Goal: Task Accomplishment & Management: Manage account settings

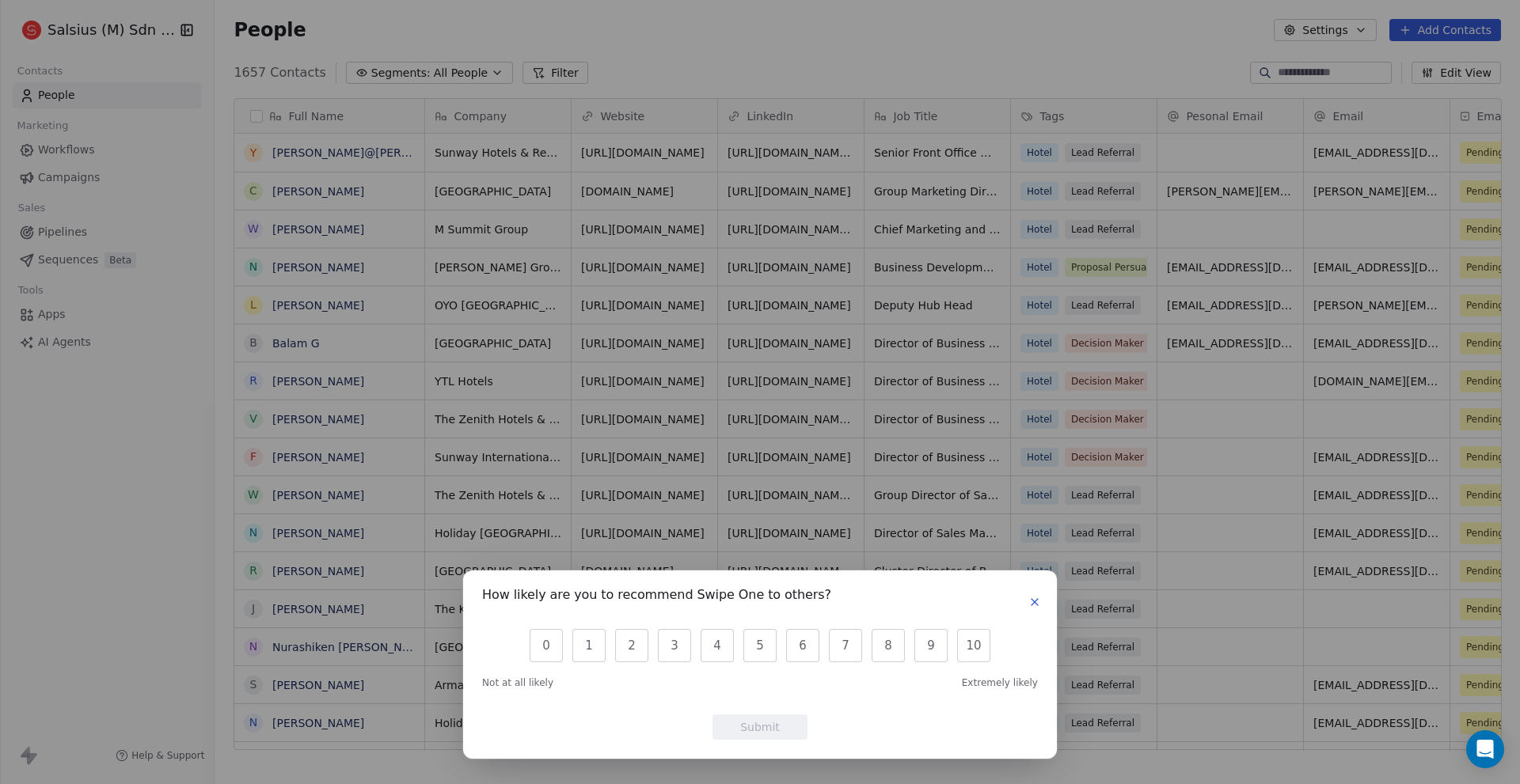
scroll to position [679, 1294]
click at [1027, 604] on button "button" at bounding box center [1035, 602] width 19 height 19
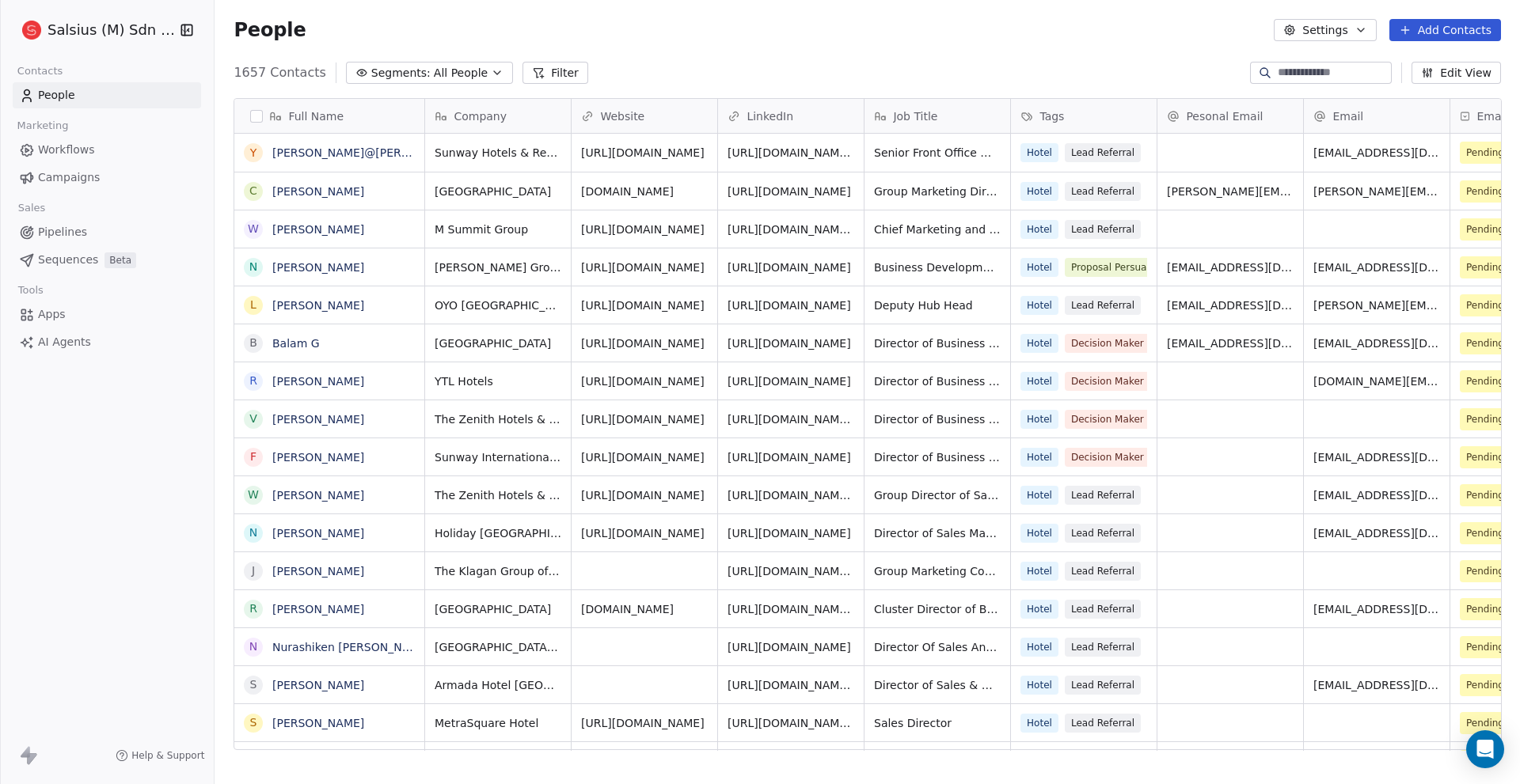
click at [1365, 31] on icon "button" at bounding box center [1361, 30] width 13 height 13
click at [408, 27] on html "Salsius (M) Sdn Bhd Contacts People Marketing Workflows Campaigns Sales Pipelin…" at bounding box center [760, 392] width 1520 height 784
click at [104, 160] on link "Workflows" at bounding box center [106, 149] width 188 height 26
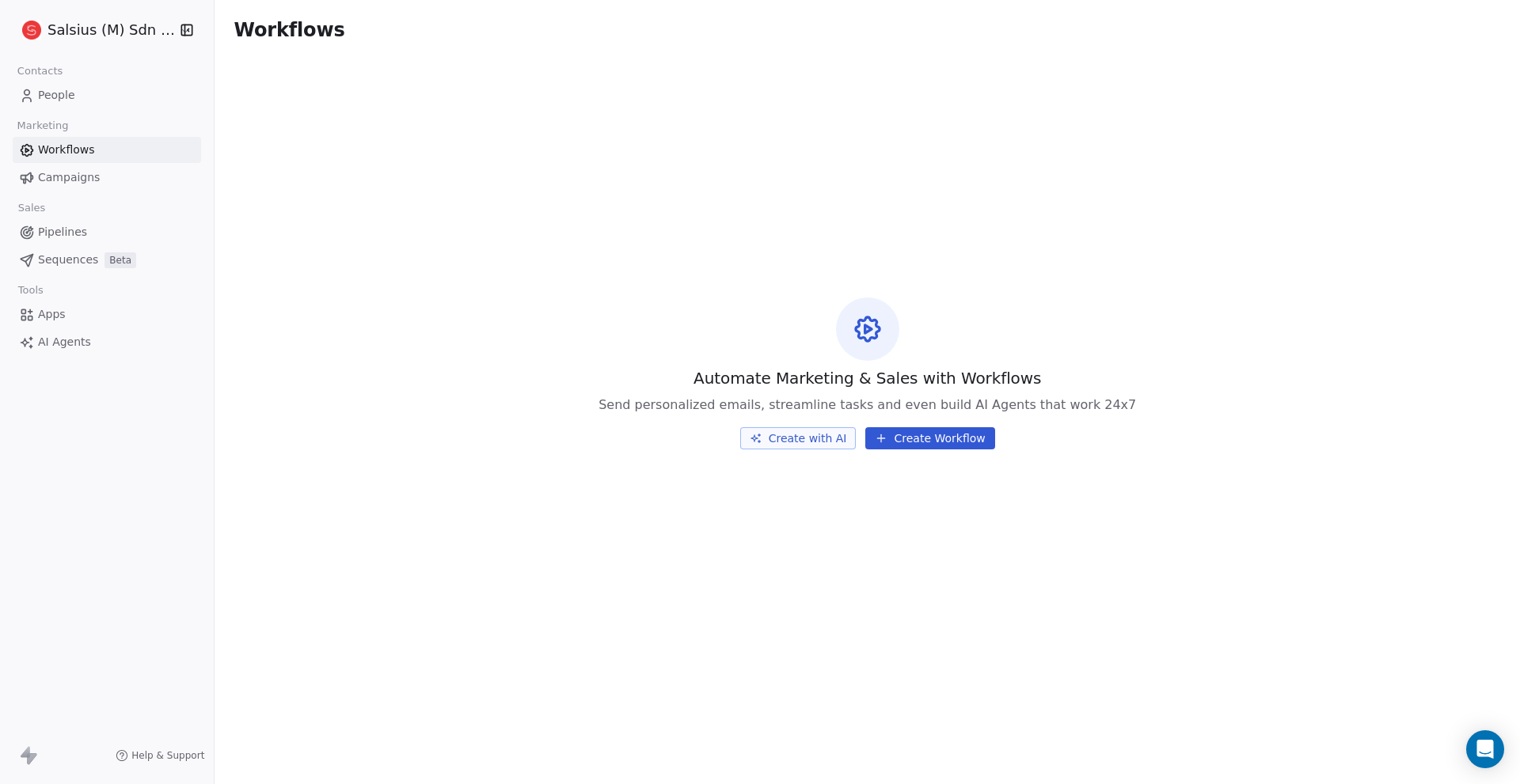
click at [101, 15] on div "Salsius (M) Sdn Bhd" at bounding box center [106, 30] width 214 height 61
click at [103, 25] on html "Salsius (M) Sdn Bhd Contacts People Marketing Workflows Campaigns Sales Pipelin…" at bounding box center [760, 392] width 1520 height 784
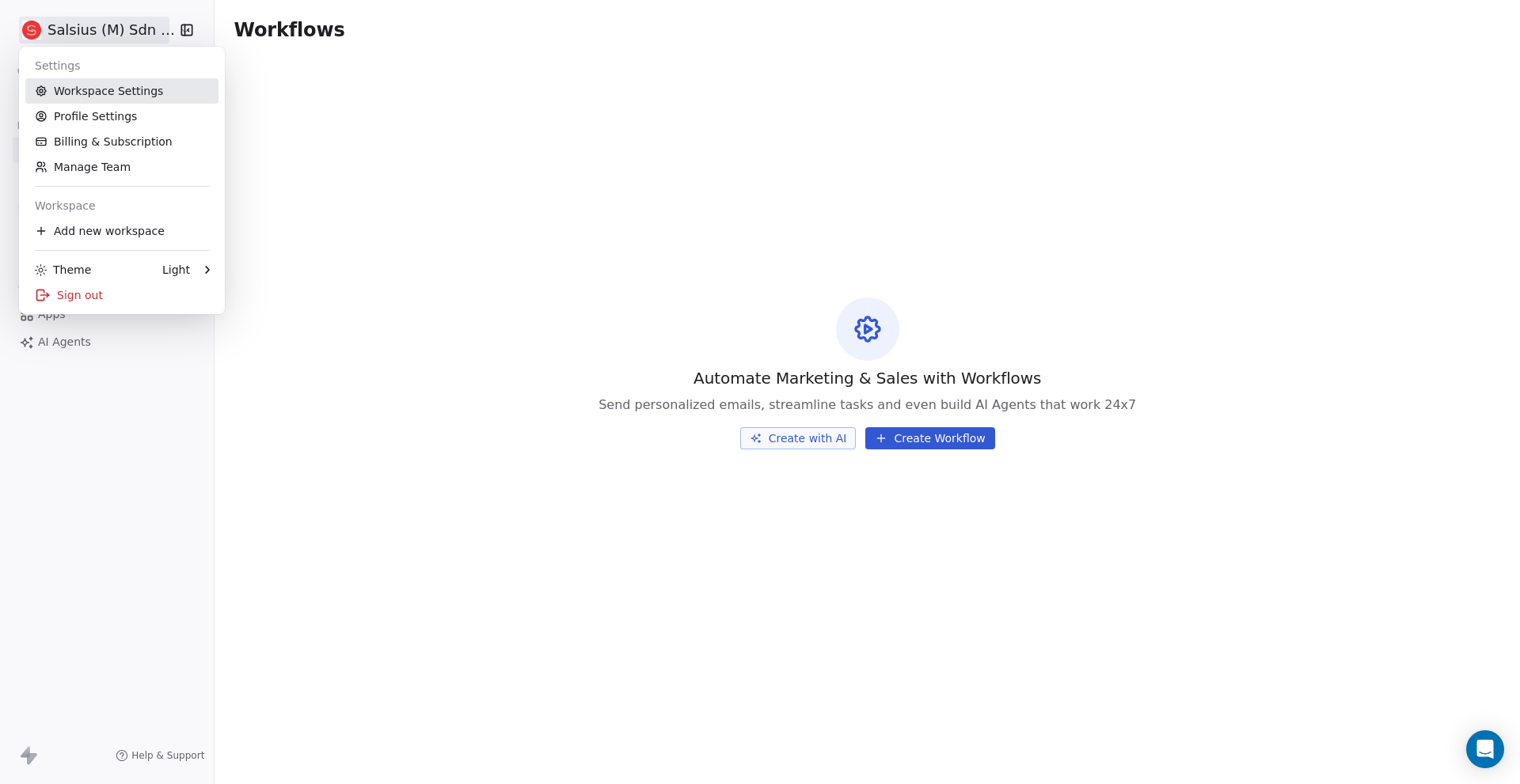
click at [130, 87] on link "Workspace Settings" at bounding box center [122, 91] width 194 height 26
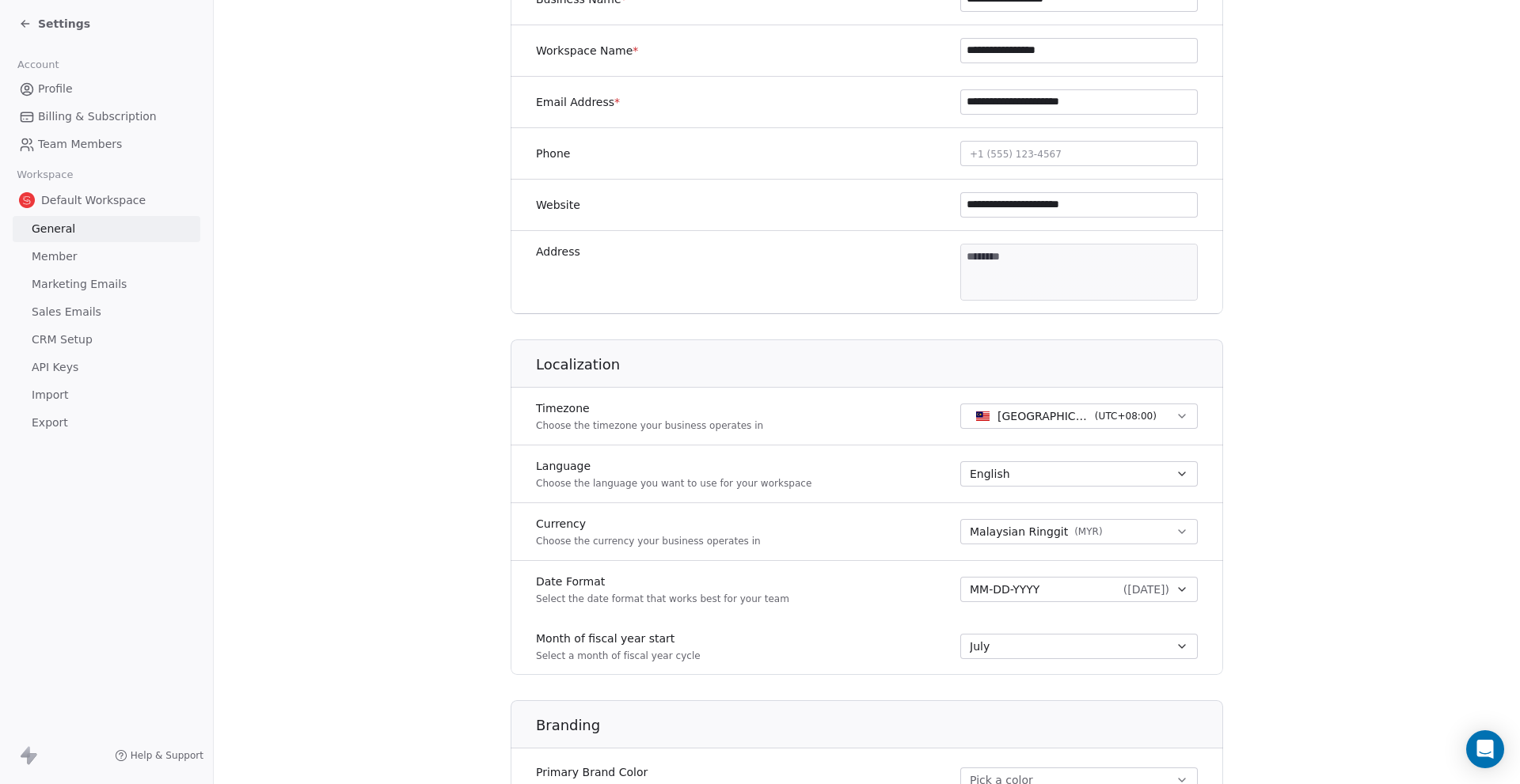
scroll to position [302, 0]
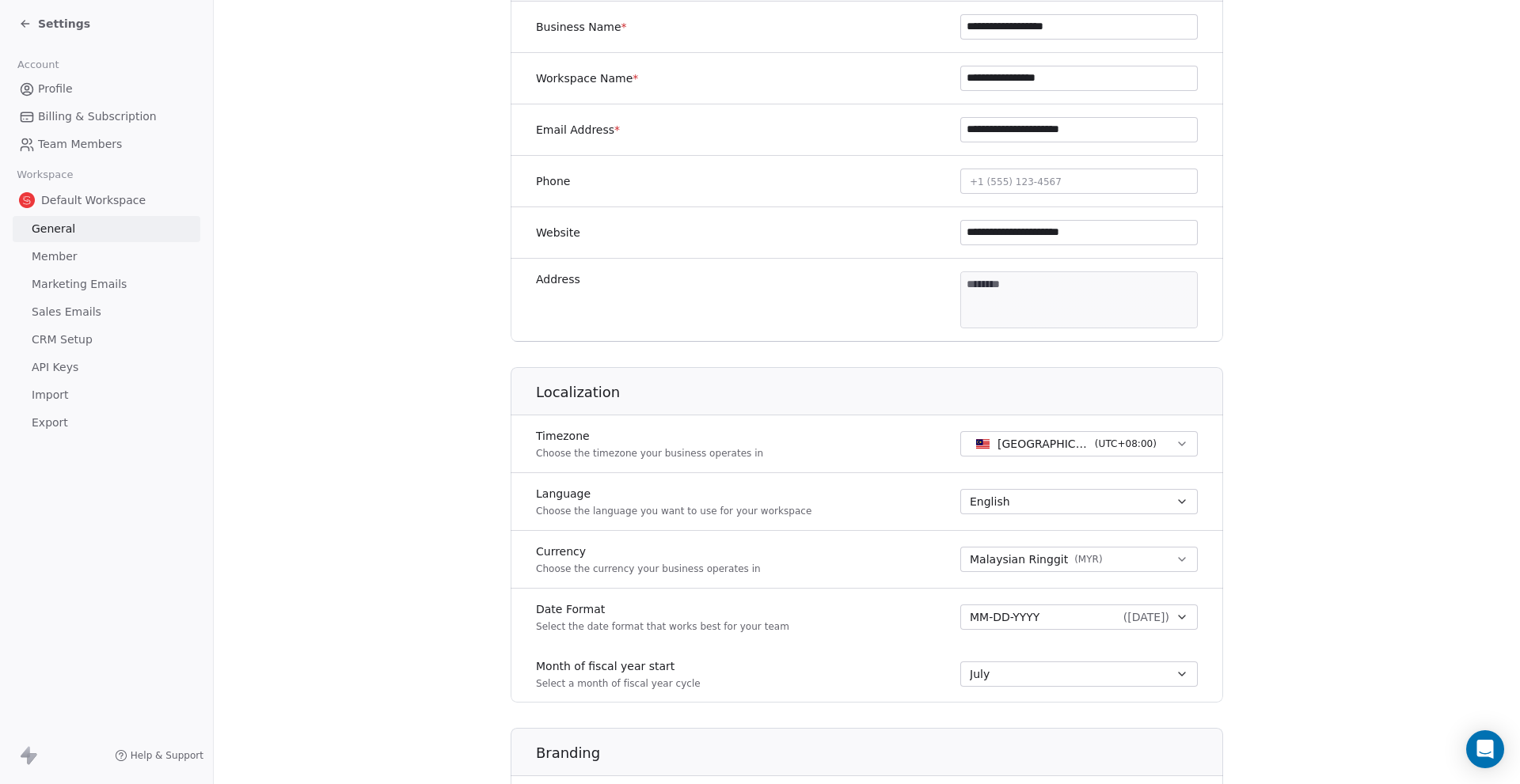
click at [106, 126] on link "Billing & Subscription" at bounding box center [106, 116] width 188 height 26
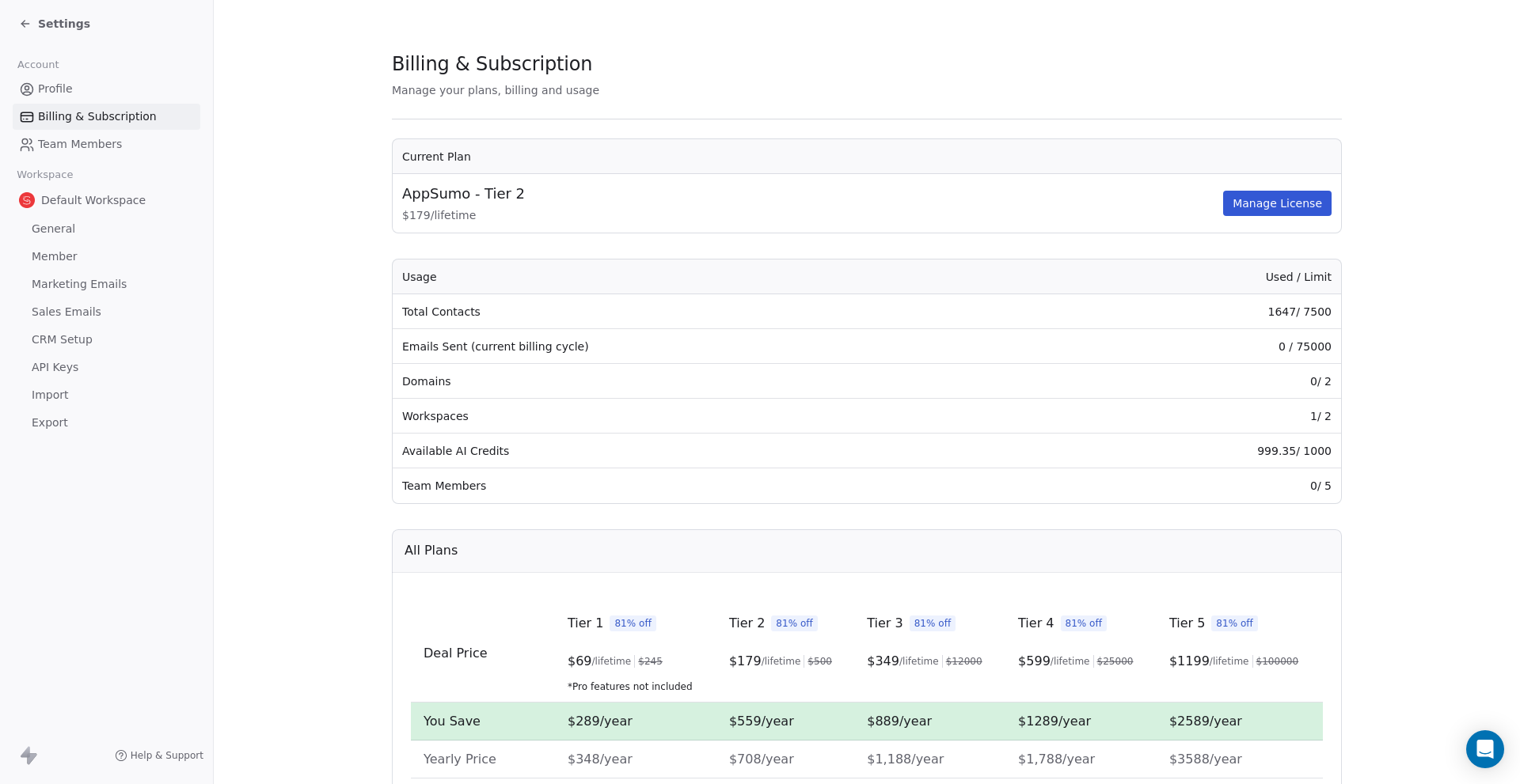
click at [75, 280] on span "Marketing Emails" at bounding box center [80, 284] width 95 height 17
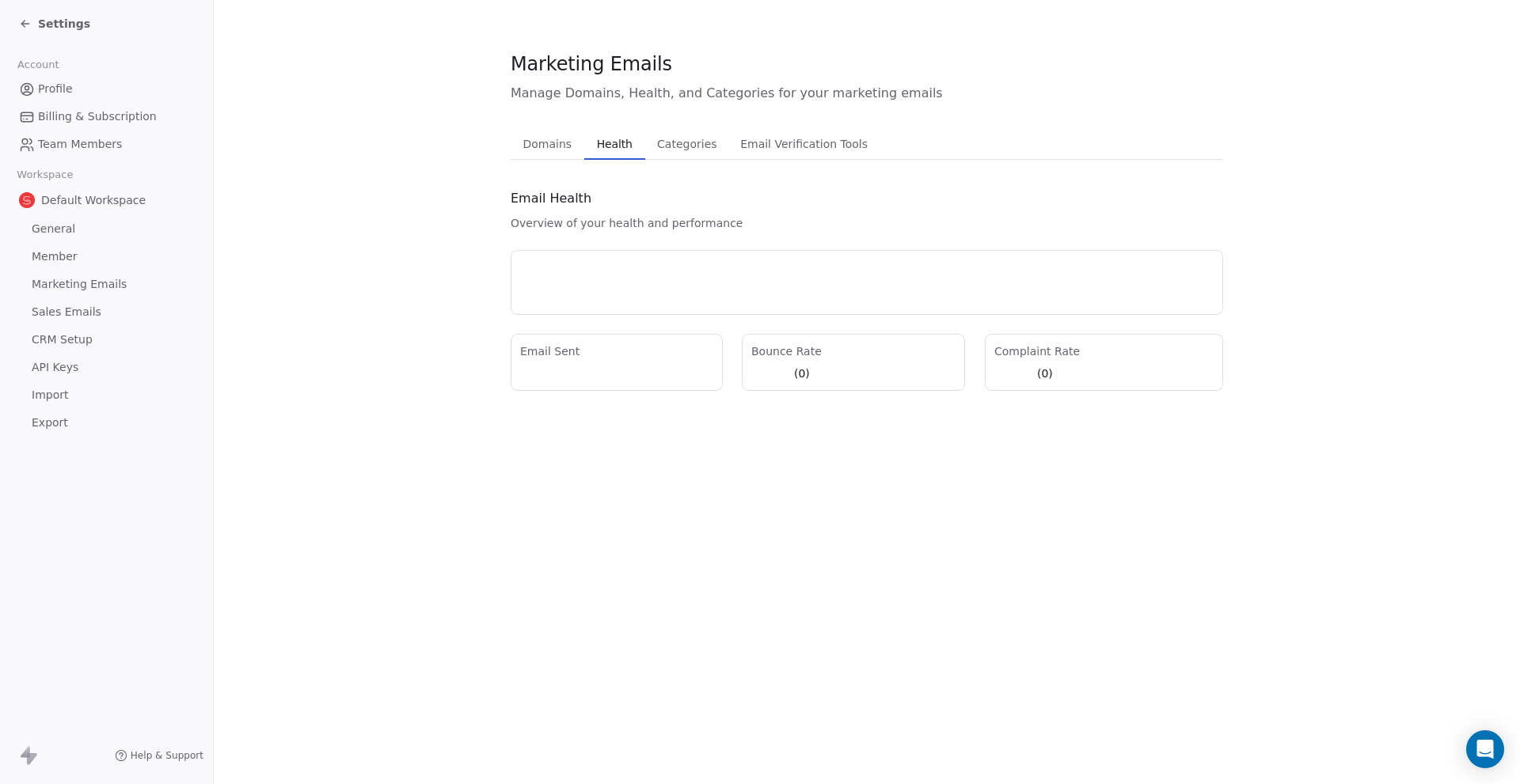
click at [606, 141] on span "Health" at bounding box center [615, 144] width 49 height 22
click at [688, 147] on span "Categories" at bounding box center [686, 144] width 72 height 22
click at [777, 145] on span "Email Verification Tools" at bounding box center [804, 144] width 138 height 22
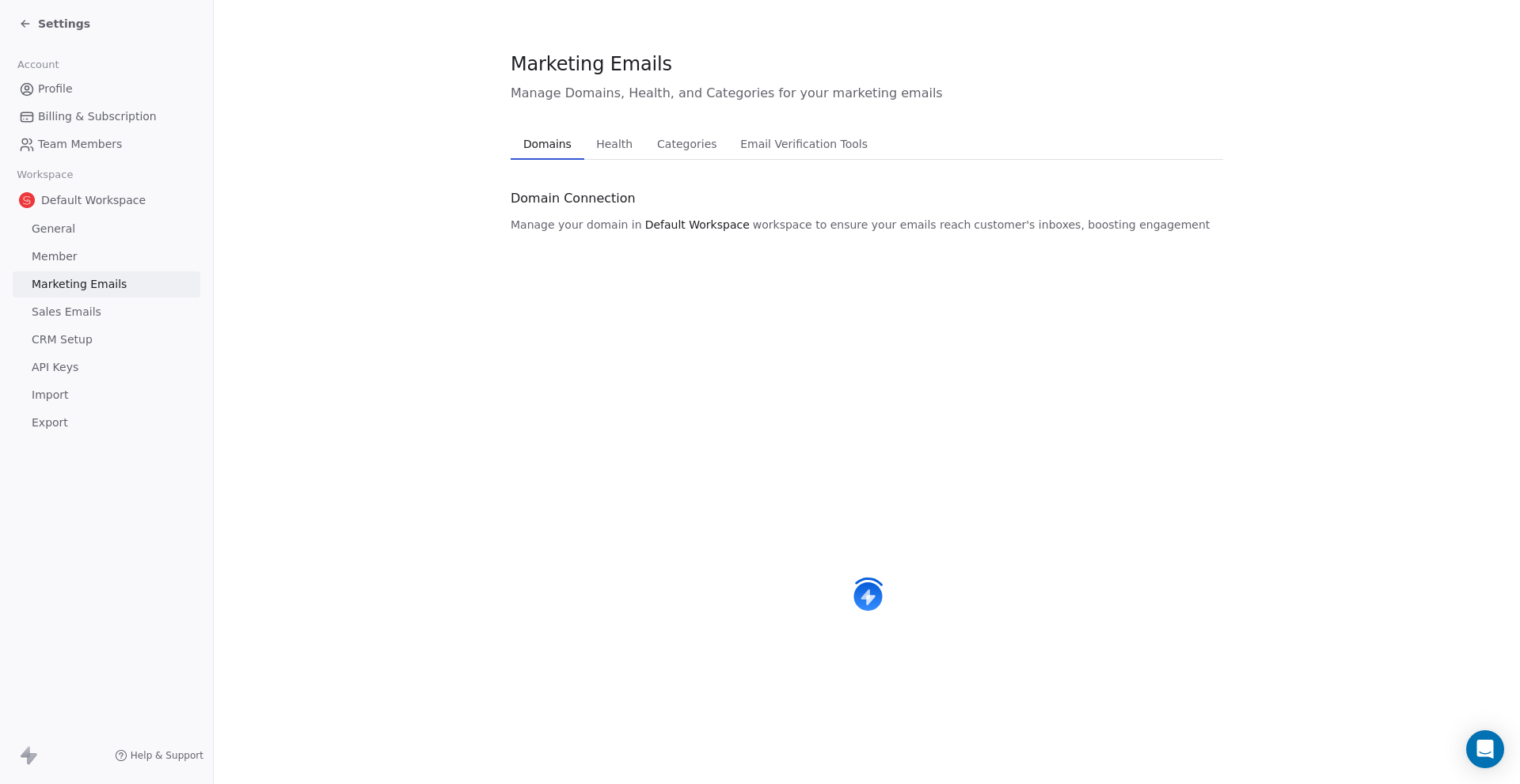
click at [529, 150] on span "Domains" at bounding box center [548, 144] width 61 height 22
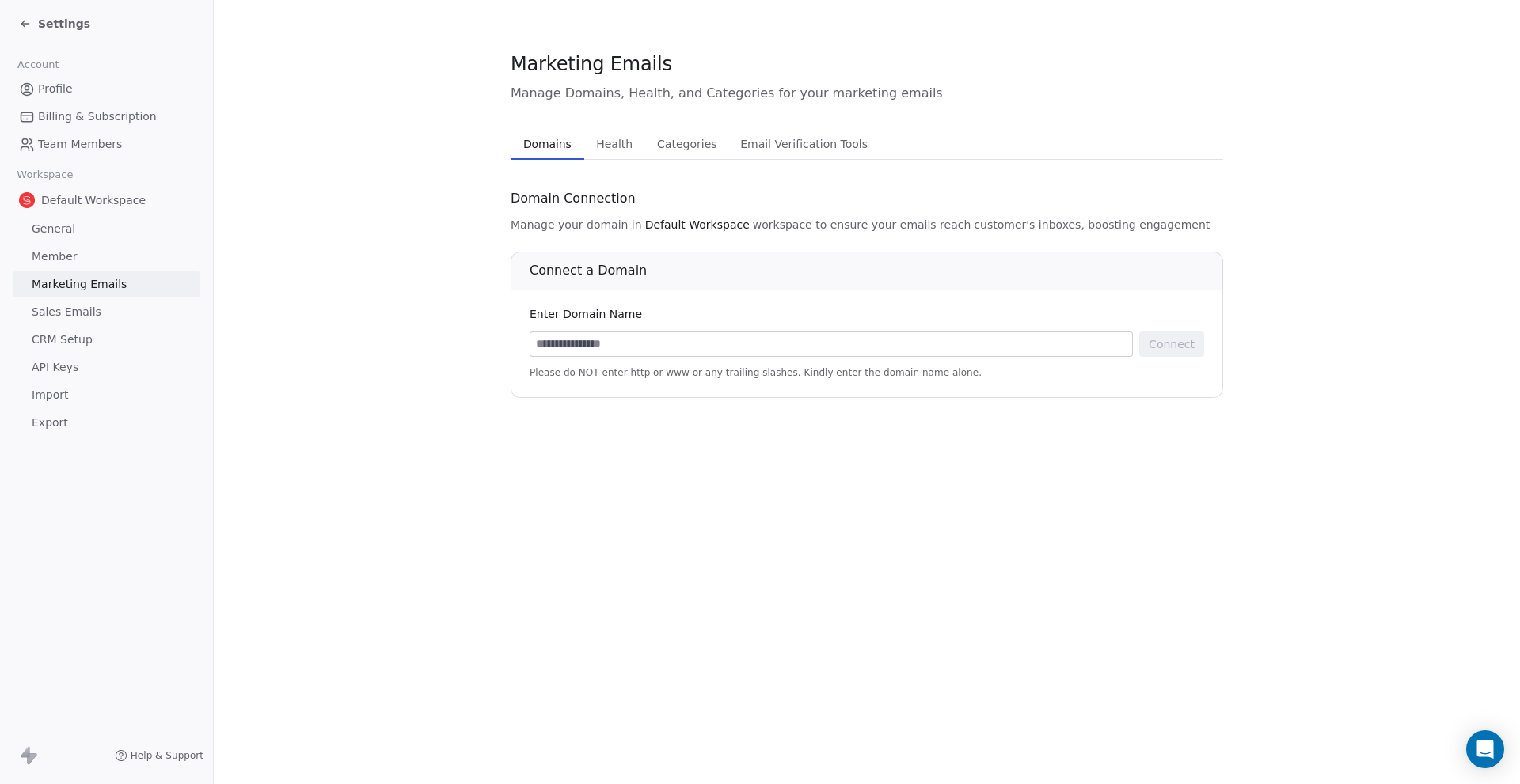
click at [727, 345] on input at bounding box center [831, 345] width 602 height 24
type input "**********"
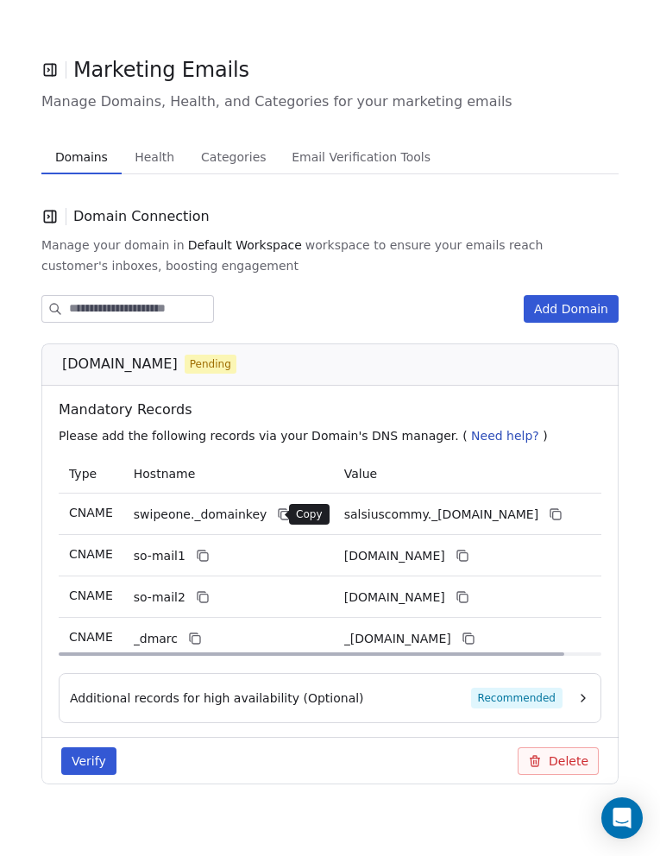
click at [281, 512] on icon at bounding box center [285, 516] width 8 height 8
click at [463, 514] on span "salsiuscommy._[DOMAIN_NAME]" at bounding box center [441, 515] width 194 height 18
click at [563, 514] on icon at bounding box center [556, 515] width 14 height 14
click at [277, 519] on icon at bounding box center [284, 515] width 14 height 14
click at [473, 564] on button at bounding box center [462, 555] width 21 height 21
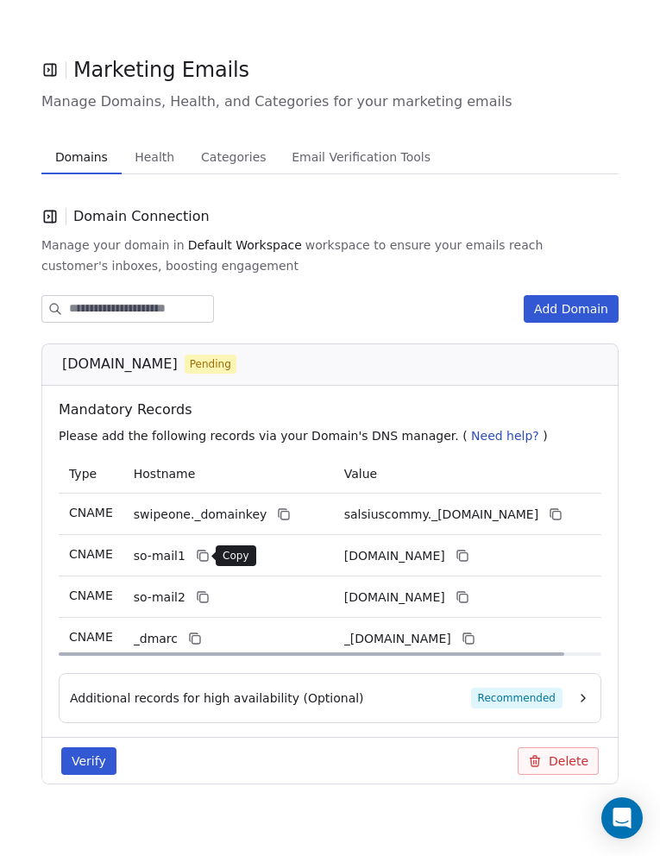
click at [197, 557] on icon at bounding box center [203, 556] width 14 height 14
click at [196, 599] on icon at bounding box center [203, 597] width 14 height 14
click at [470, 598] on icon at bounding box center [463, 597] width 14 height 14
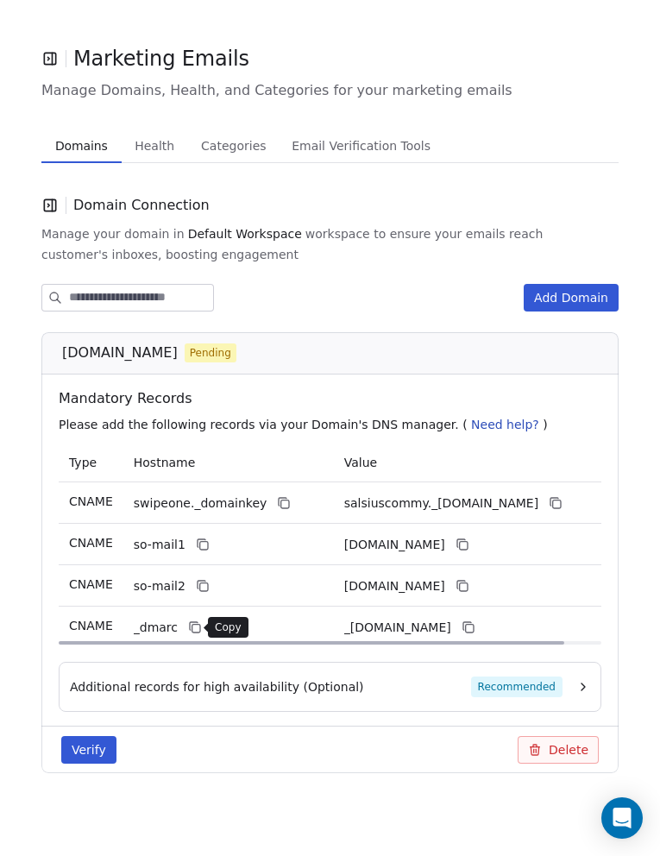
click at [188, 630] on icon at bounding box center [195, 628] width 14 height 14
click at [479, 623] on button at bounding box center [468, 627] width 21 height 21
click at [185, 629] on button at bounding box center [195, 627] width 21 height 21
click at [479, 625] on button at bounding box center [468, 627] width 21 height 21
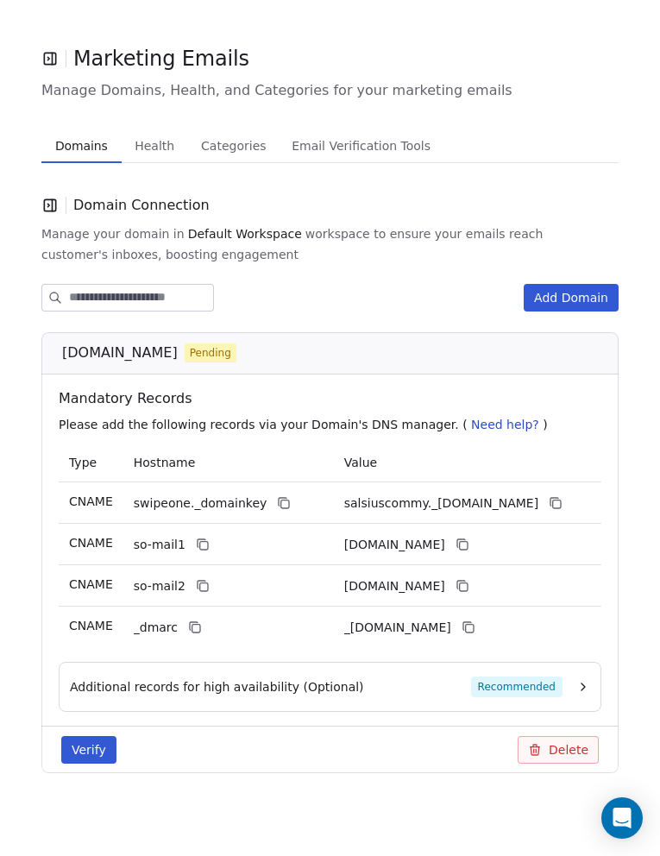
click at [533, 688] on span "Recommended" at bounding box center [516, 687] width 91 height 21
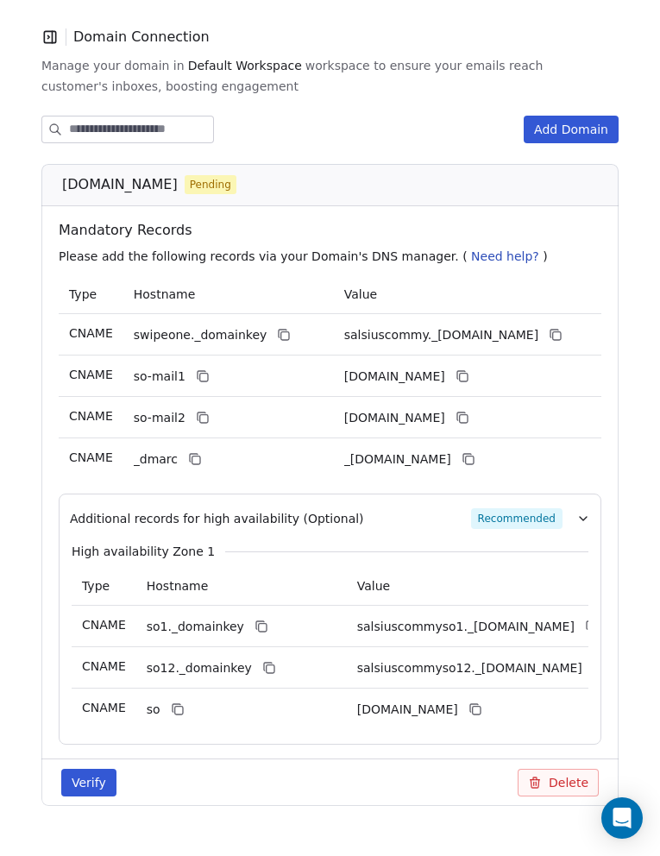
scroll to position [184, 0]
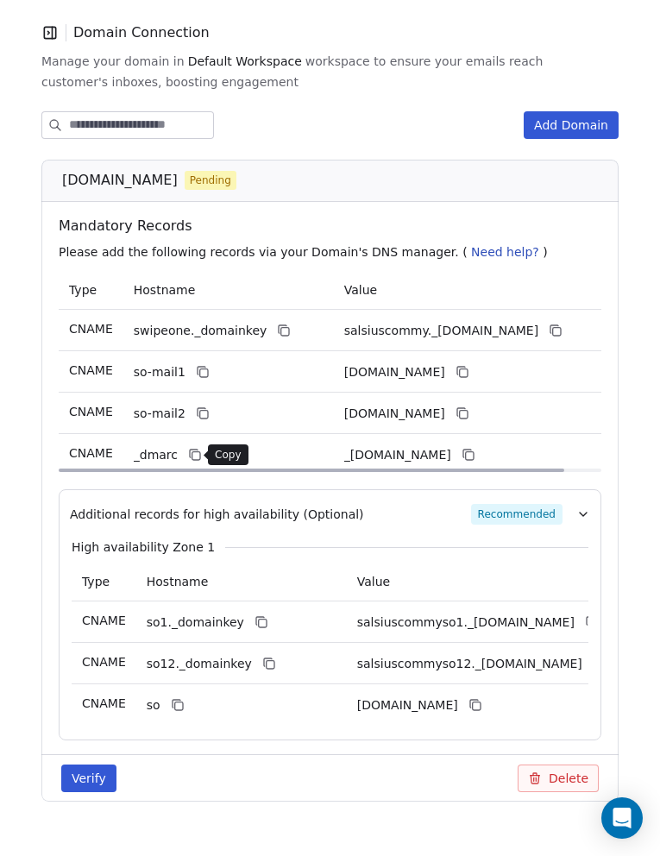
click at [199, 457] on button at bounding box center [195, 454] width 21 height 21
click at [476, 453] on icon at bounding box center [469, 455] width 14 height 14
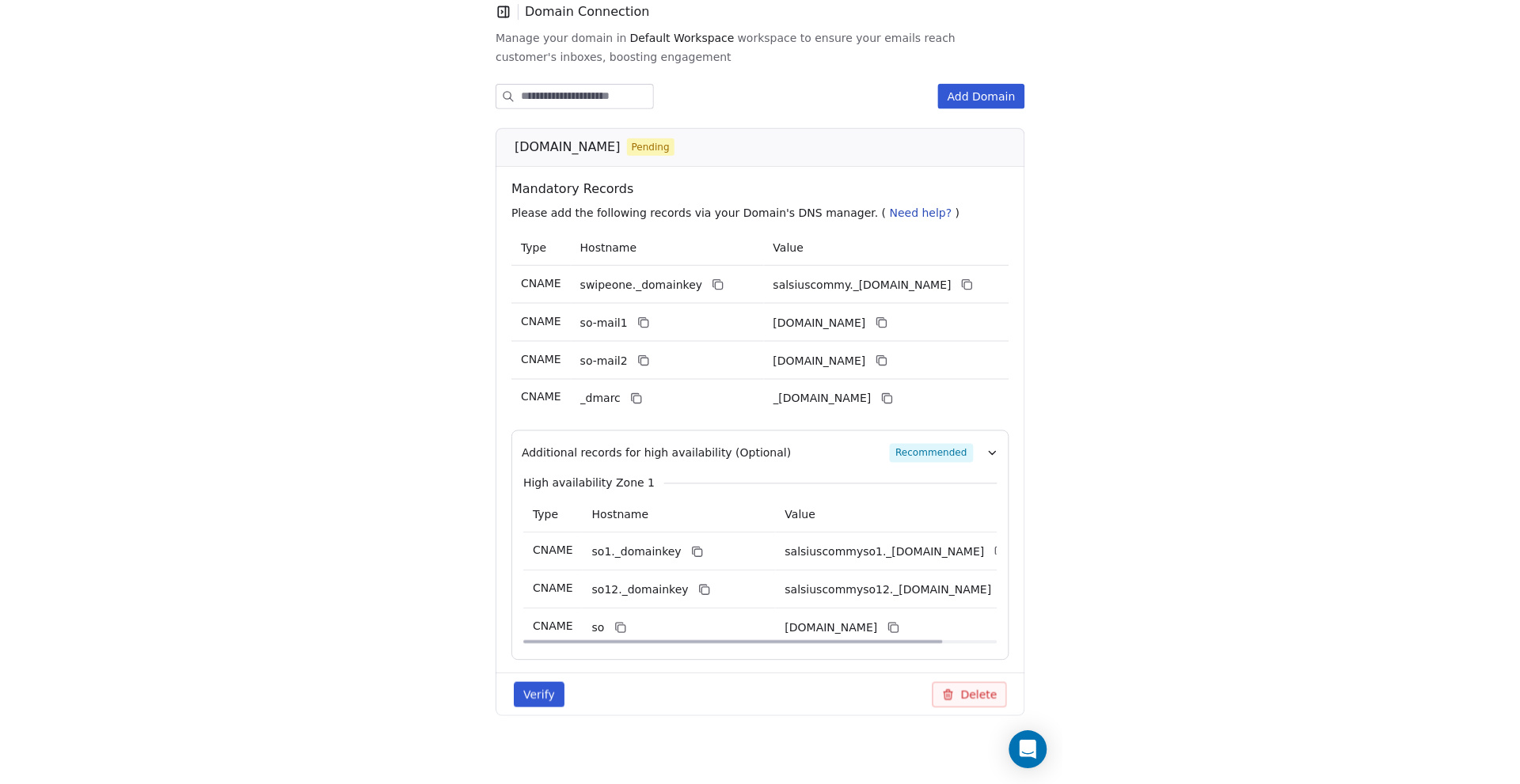
scroll to position [194, 0]
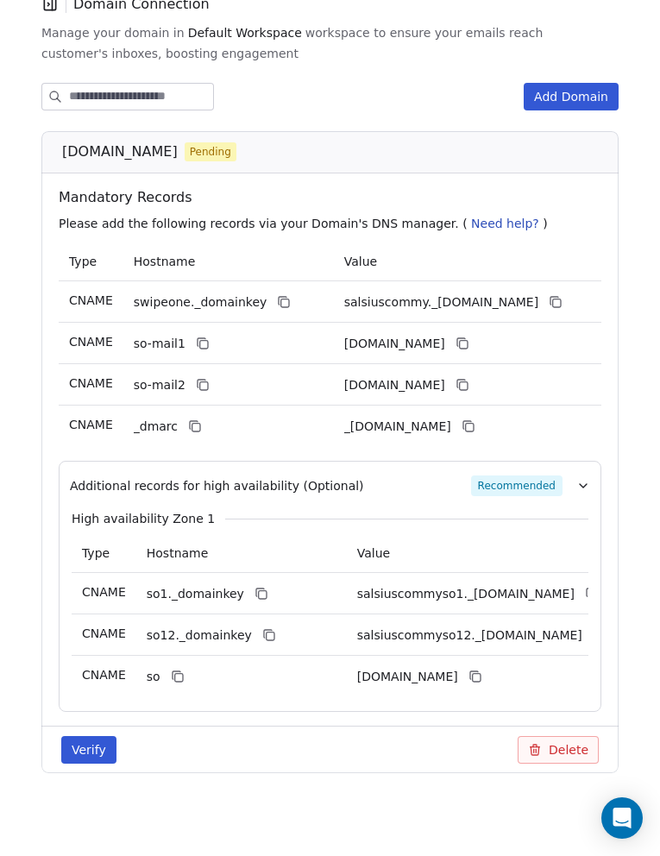
click at [104, 746] on button "Verify" at bounding box center [88, 750] width 55 height 28
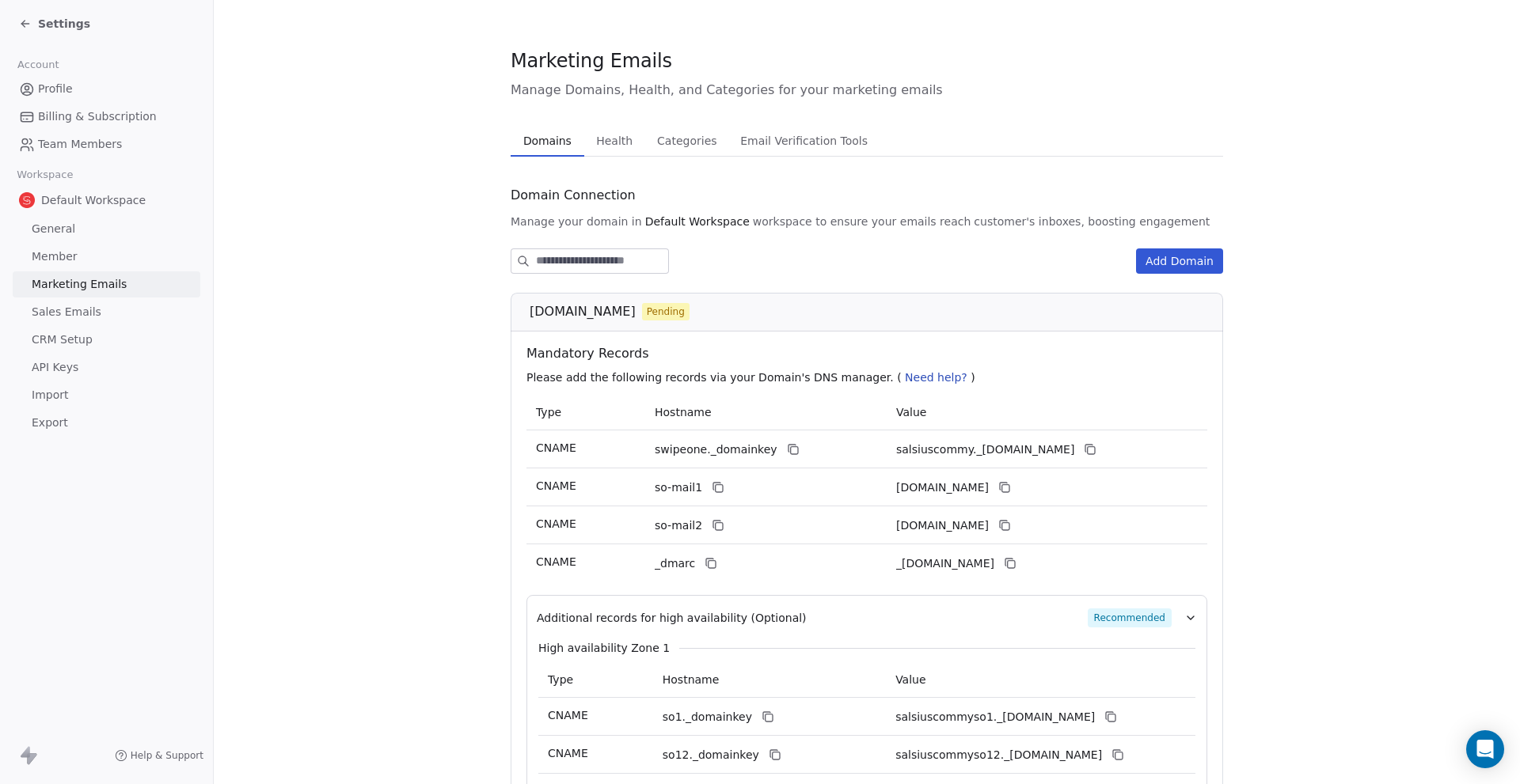
scroll to position [0, 0]
click at [780, 145] on span "Email Verification Tools" at bounding box center [804, 144] width 140 height 22
click at [693, 149] on span "Categories" at bounding box center [686, 144] width 72 height 22
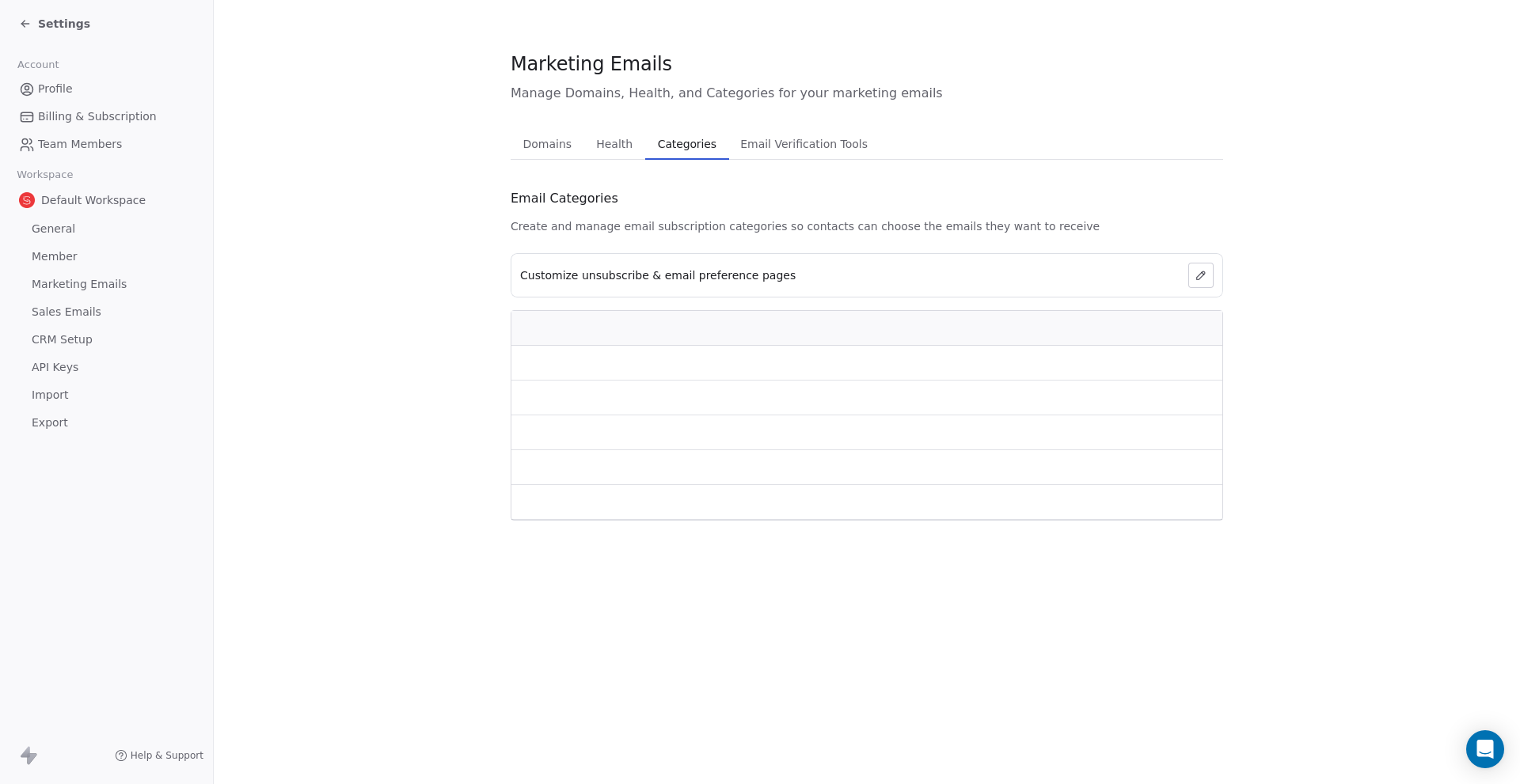
click at [599, 140] on span "Health" at bounding box center [615, 144] width 50 height 22
click at [535, 149] on span "Domains" at bounding box center [548, 144] width 61 height 22
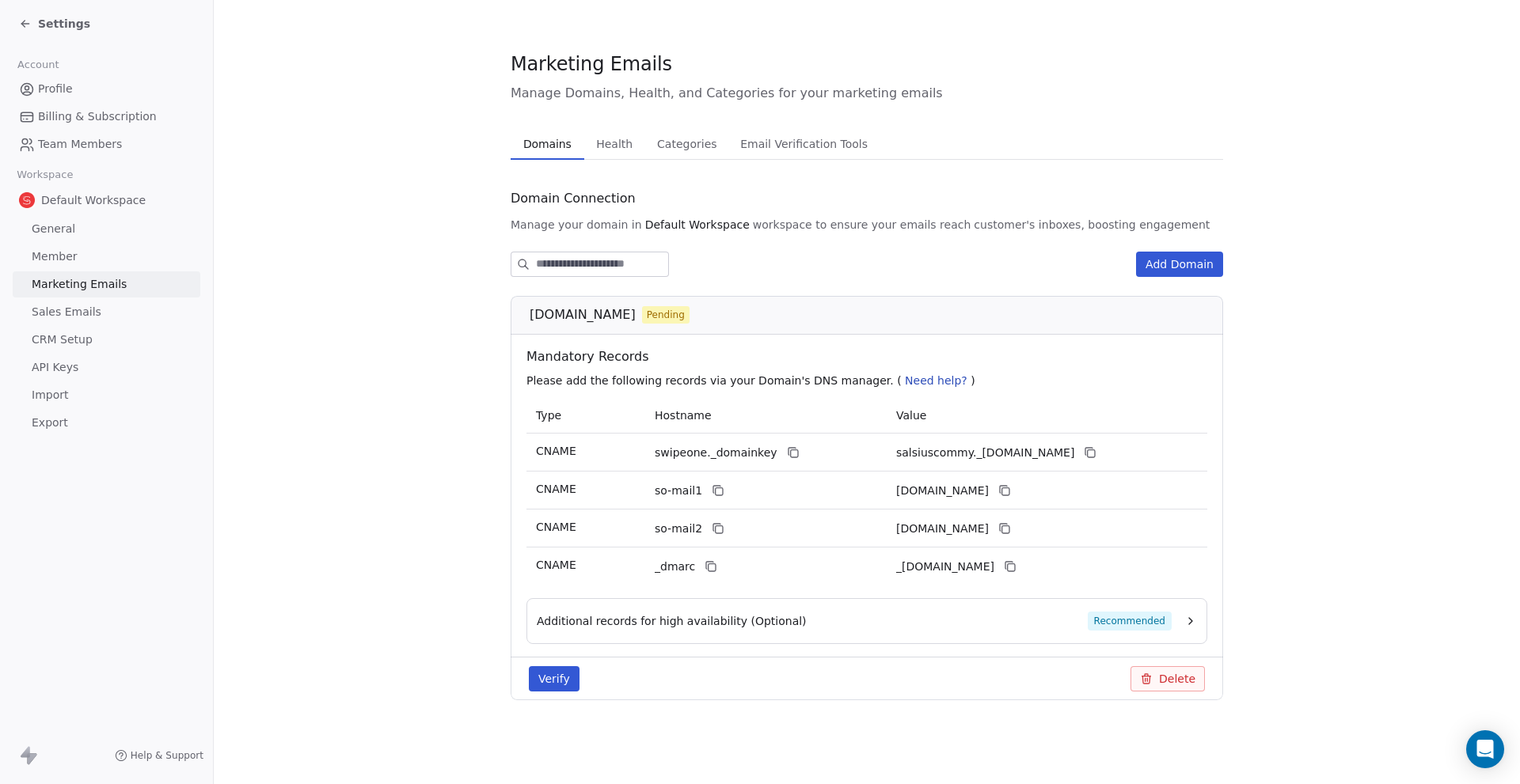
click at [102, 315] on link "Sales Emails" at bounding box center [106, 312] width 188 height 26
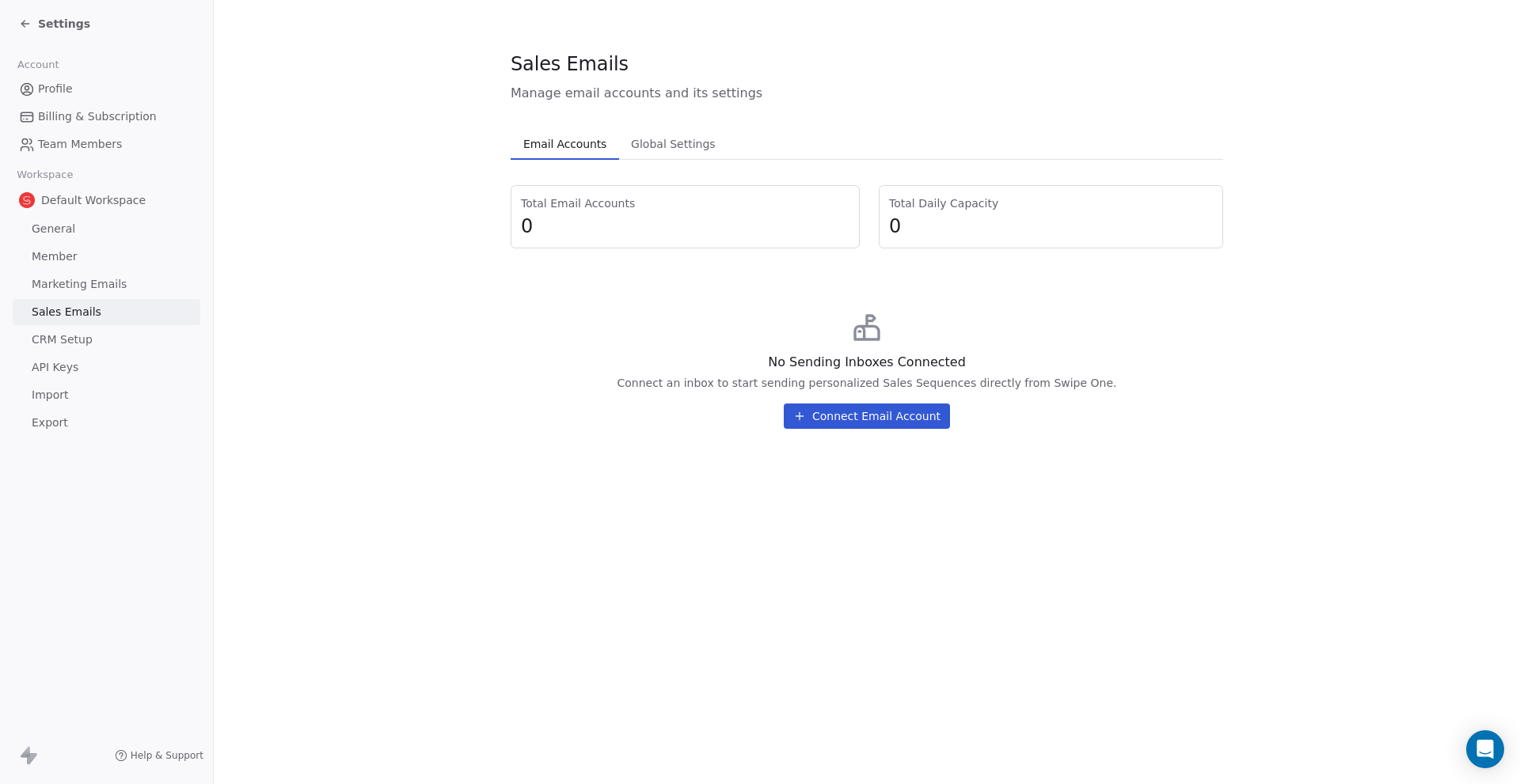
click at [844, 421] on button "Connect Email Account" at bounding box center [866, 416] width 166 height 26
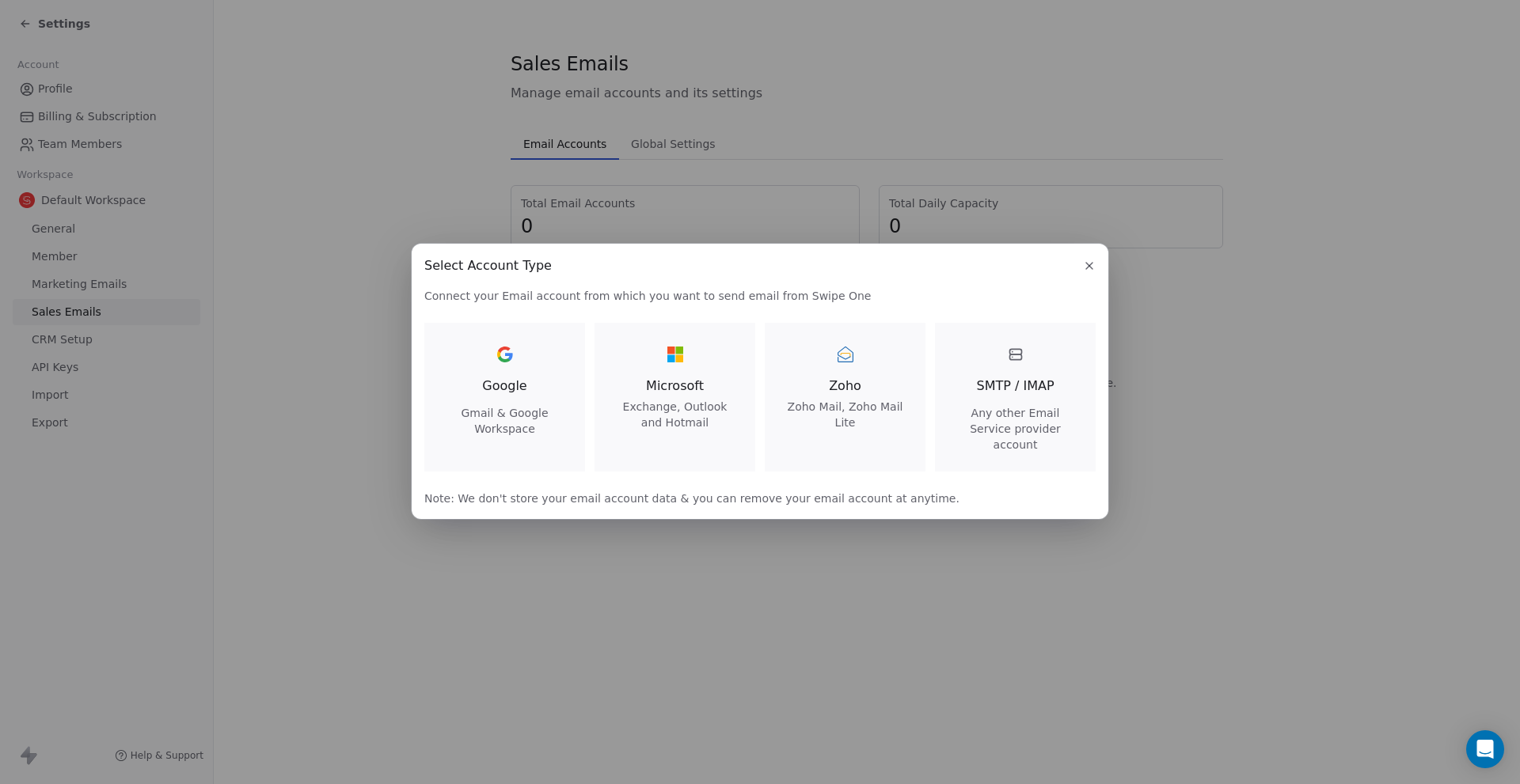
click at [847, 367] on div at bounding box center [846, 355] width 26 height 26
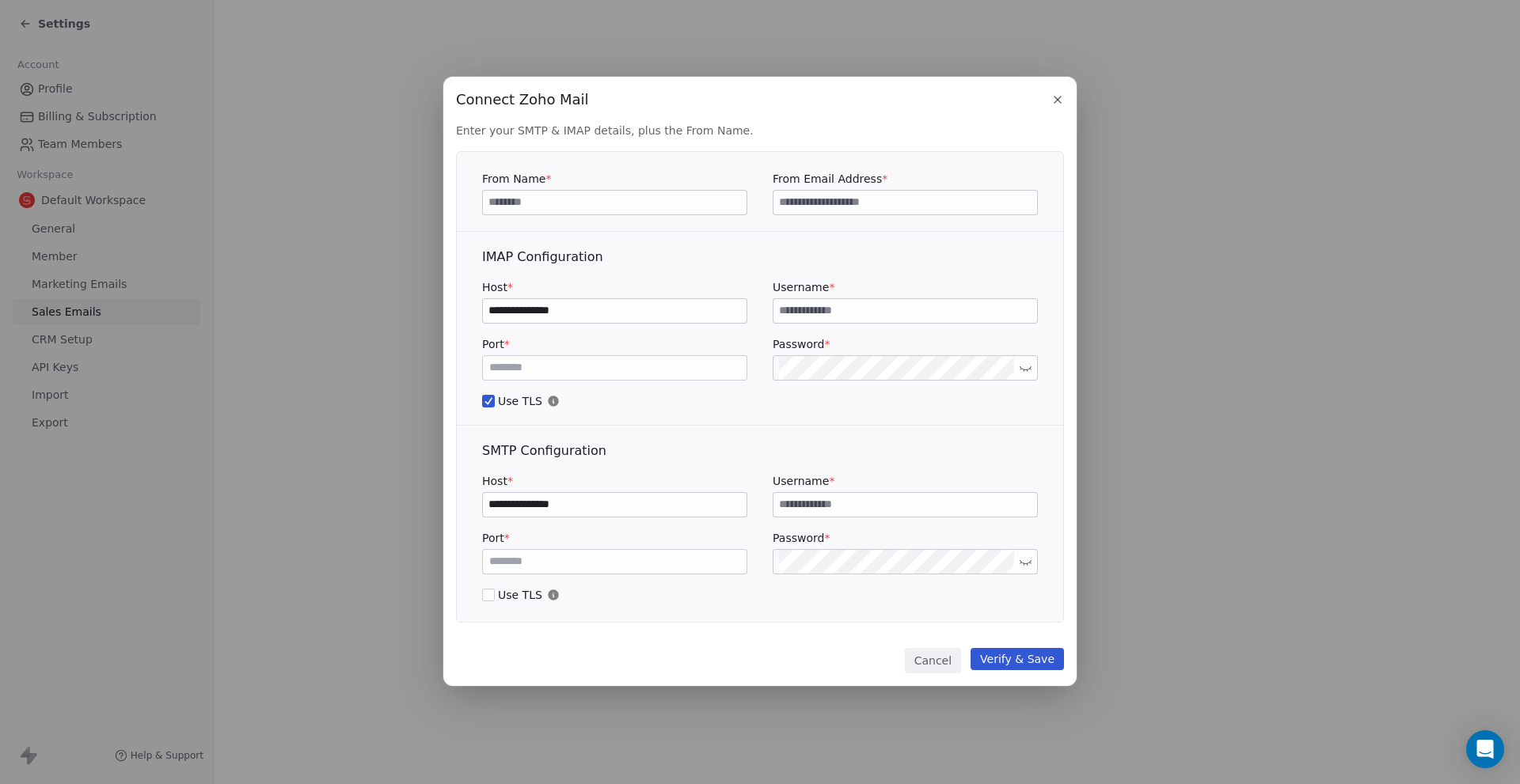
click at [879, 203] on input at bounding box center [904, 203] width 263 height 24
click at [680, 205] on input at bounding box center [614, 203] width 263 height 24
click at [889, 305] on input at bounding box center [904, 311] width 263 height 24
click at [940, 657] on button "Cancel" at bounding box center [933, 661] width 56 height 26
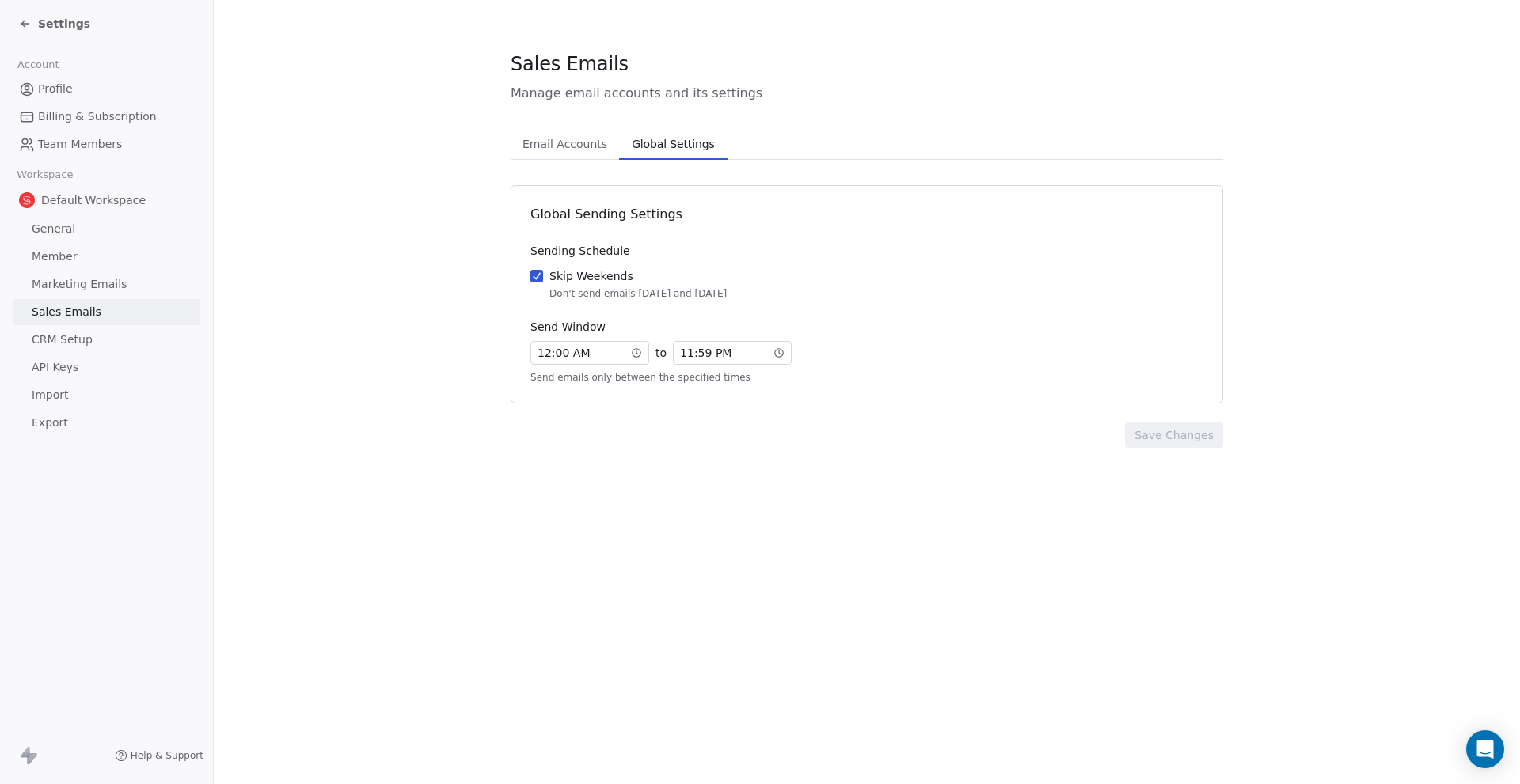
click at [654, 140] on span "Global Settings" at bounding box center [673, 144] width 95 height 22
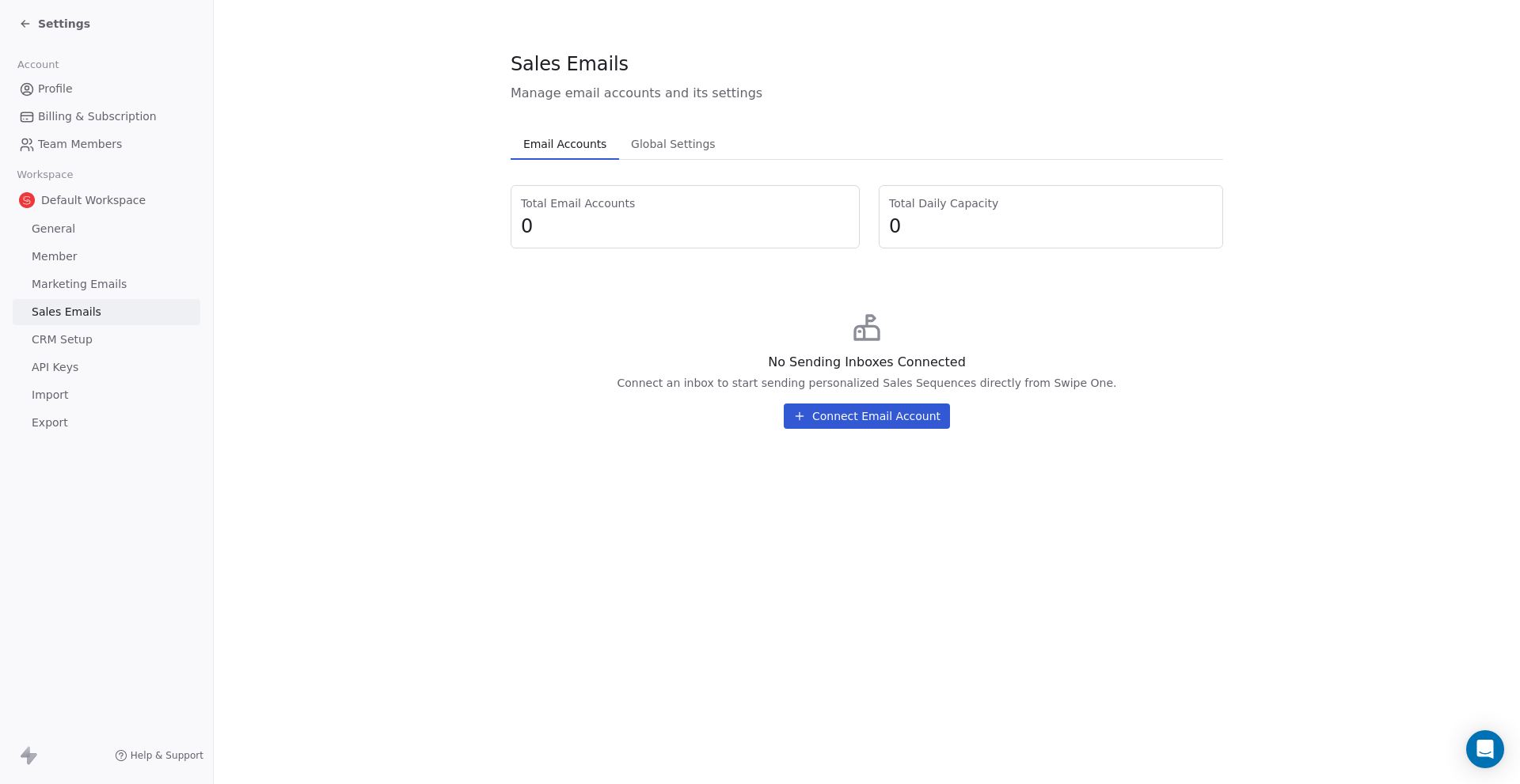
click at [561, 141] on span "Email Accounts" at bounding box center [565, 144] width 95 height 22
click at [125, 275] on link "Marketing Emails" at bounding box center [106, 284] width 188 height 26
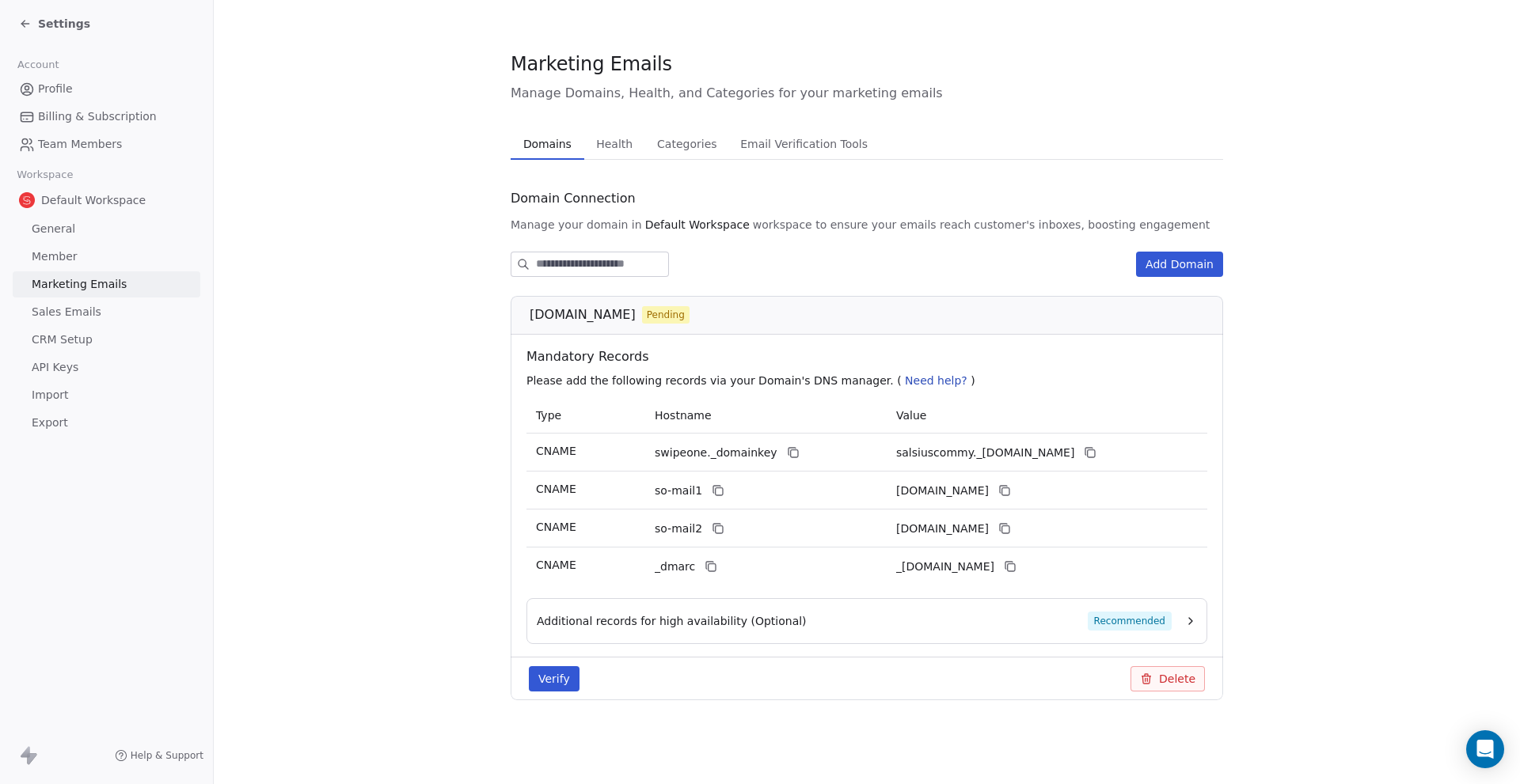
click at [105, 262] on link "Member" at bounding box center [106, 257] width 188 height 26
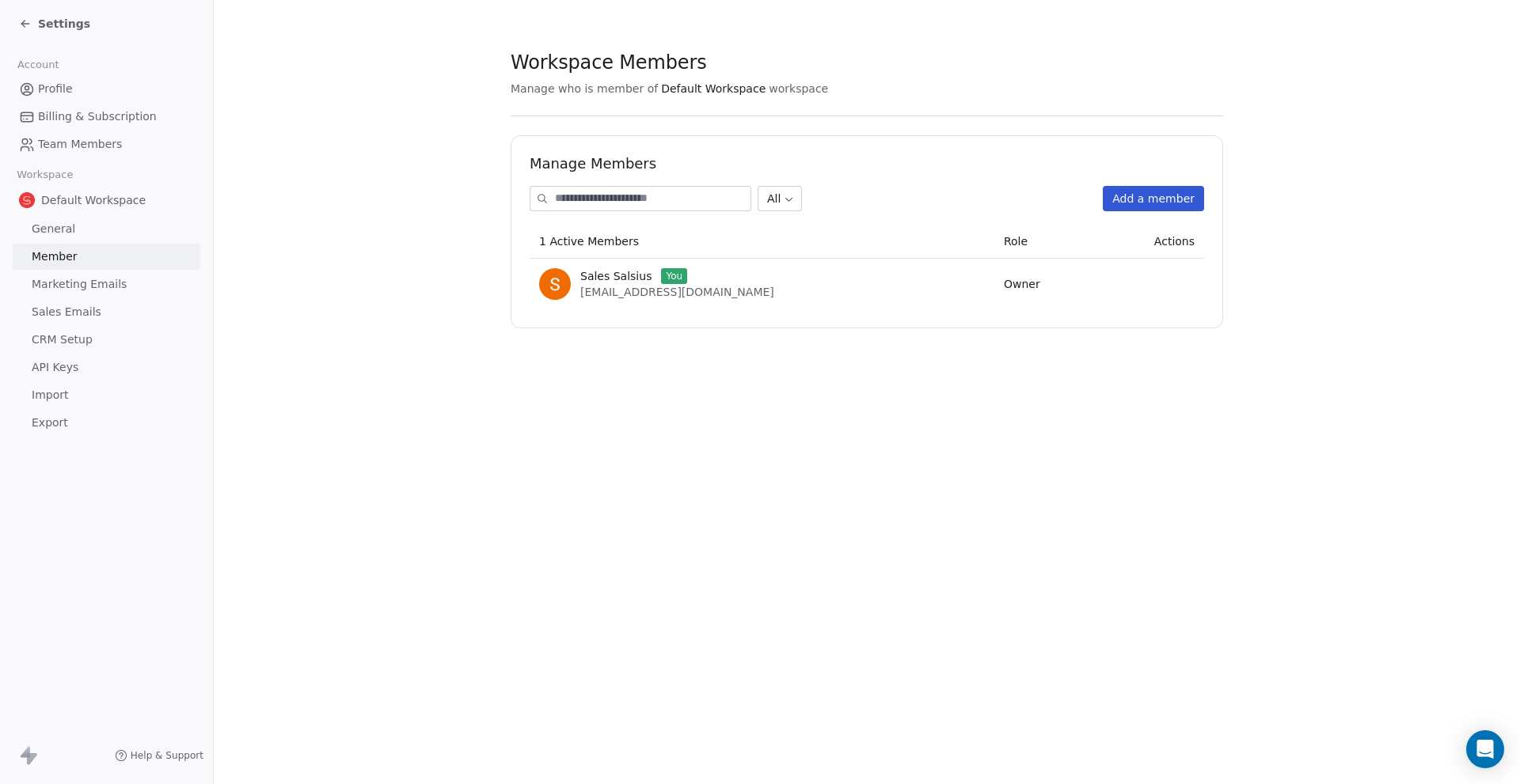
click at [66, 267] on link "Member" at bounding box center [106, 257] width 188 height 26
click at [67, 271] on div "Default Workspace General Member Marketing Emails Sales Emails CRM Setup API Ke…" at bounding box center [106, 311] width 188 height 250
click at [72, 277] on span "Marketing Emails" at bounding box center [80, 284] width 95 height 17
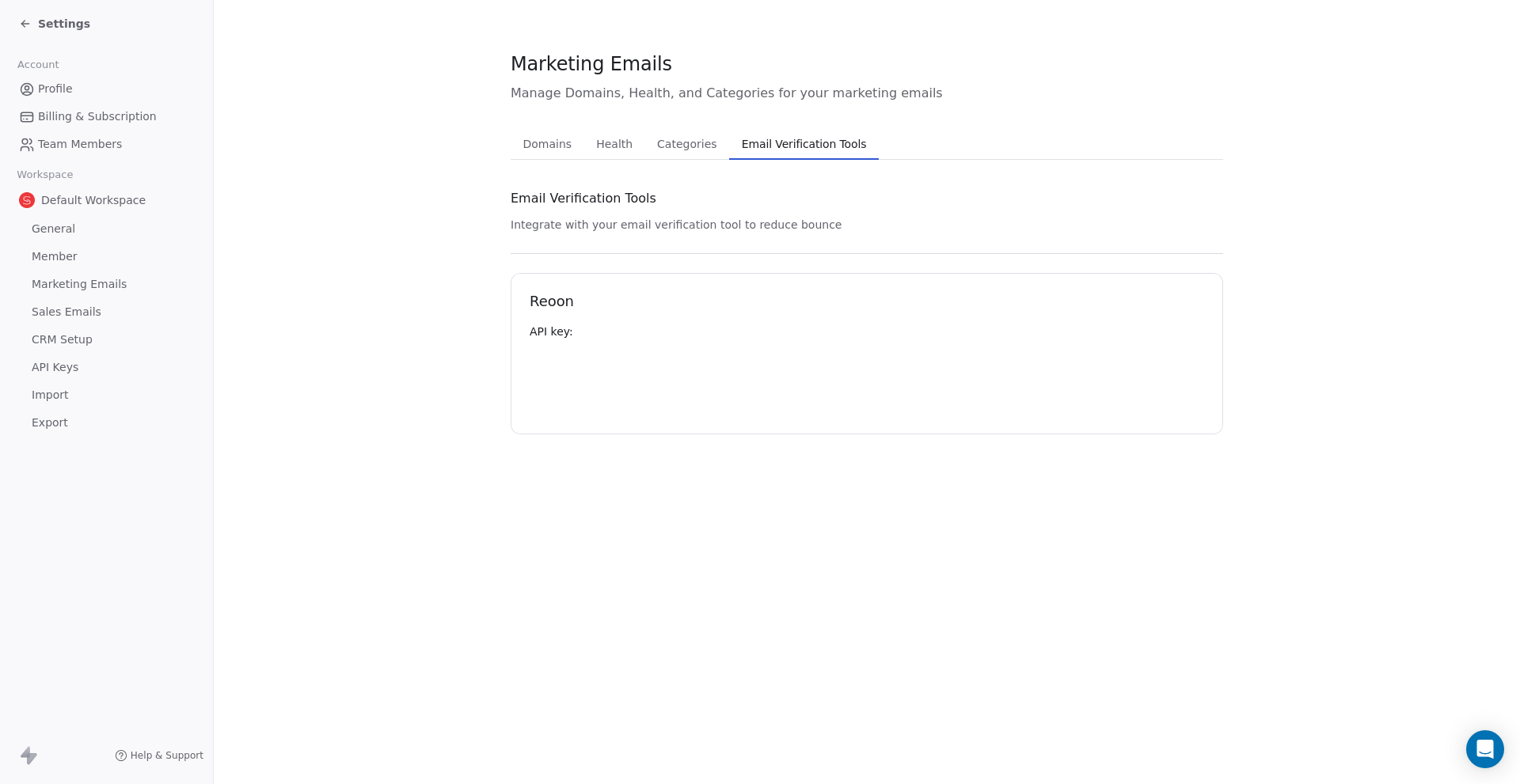
click at [835, 149] on span "Email Verification Tools" at bounding box center [804, 144] width 138 height 22
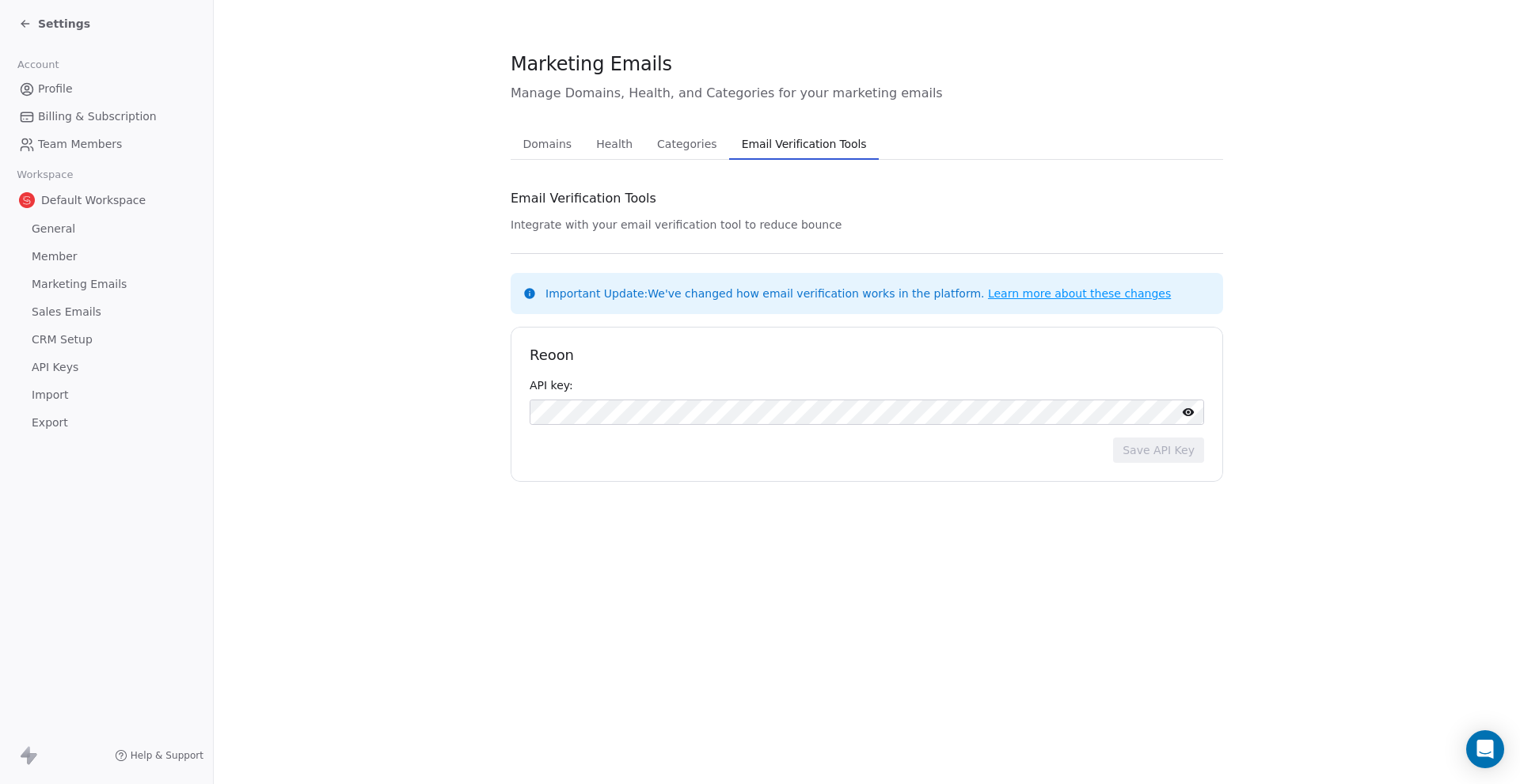
click at [1194, 410] on icon at bounding box center [1189, 413] width 13 height 13
click at [1185, 413] on icon at bounding box center [1188, 412] width 12 height 10
click at [513, 141] on button "Domains Domains" at bounding box center [548, 144] width 73 height 32
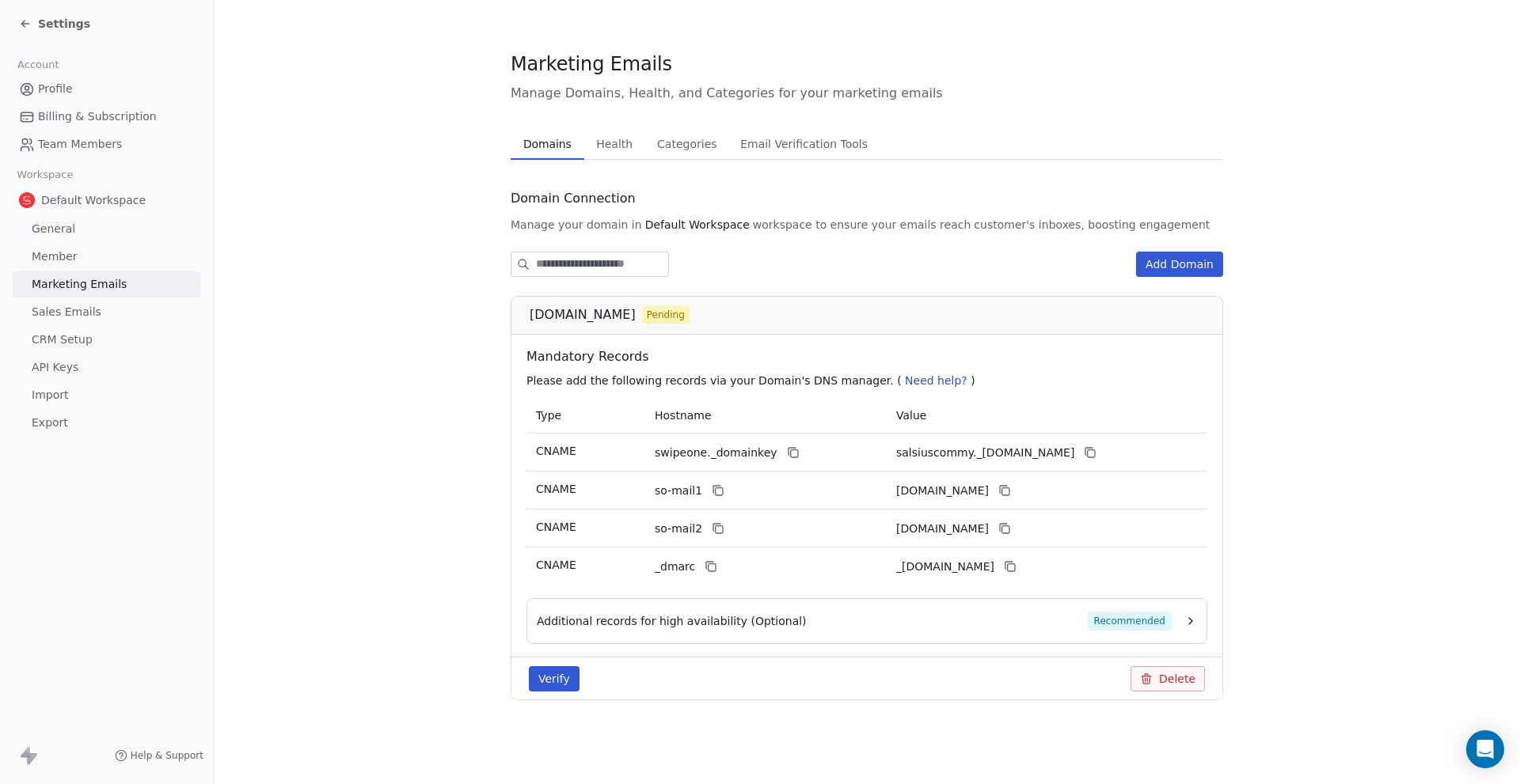
click at [592, 141] on span "Health" at bounding box center [615, 144] width 50 height 22
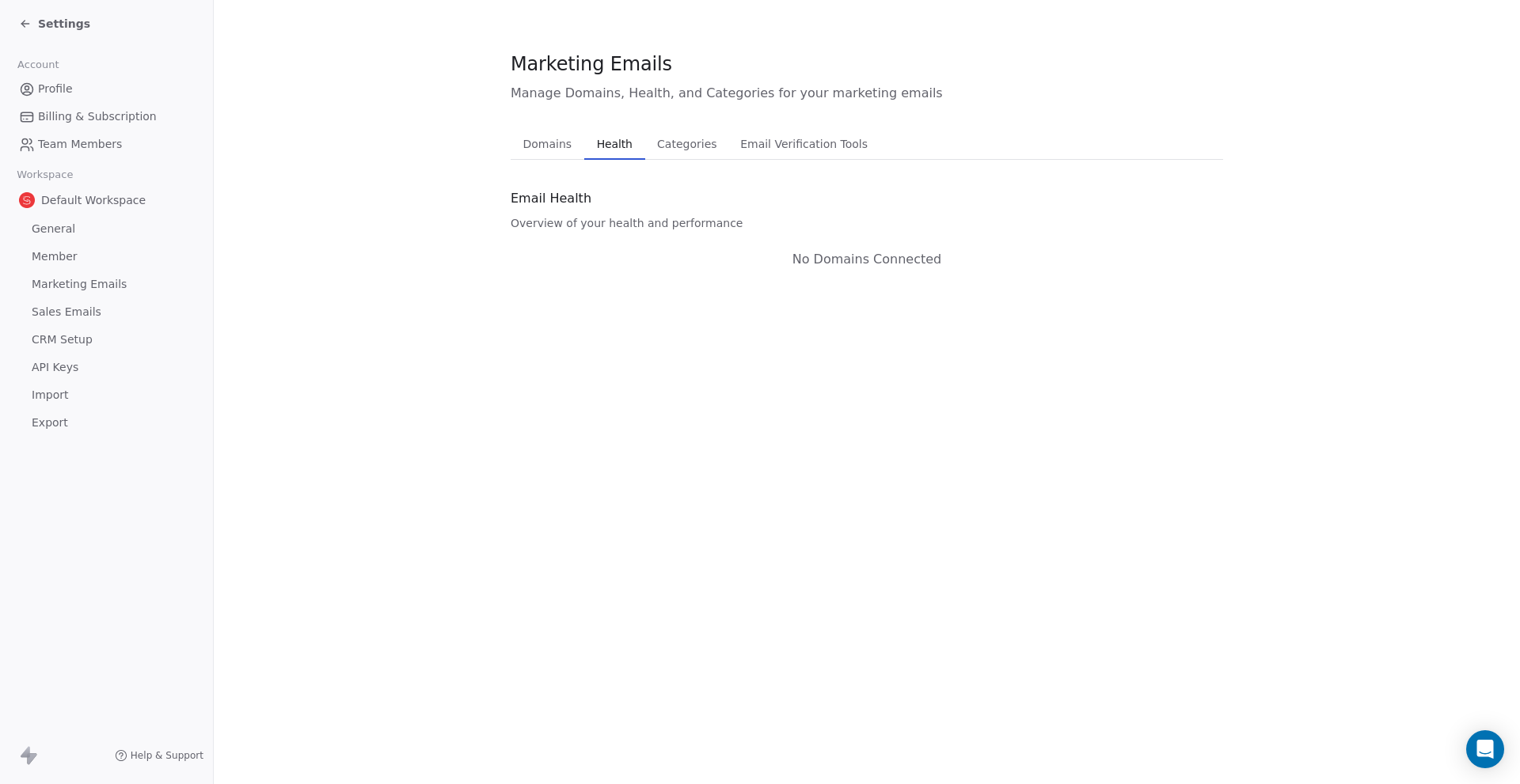
click at [659, 143] on span "Categories" at bounding box center [686, 144] width 72 height 22
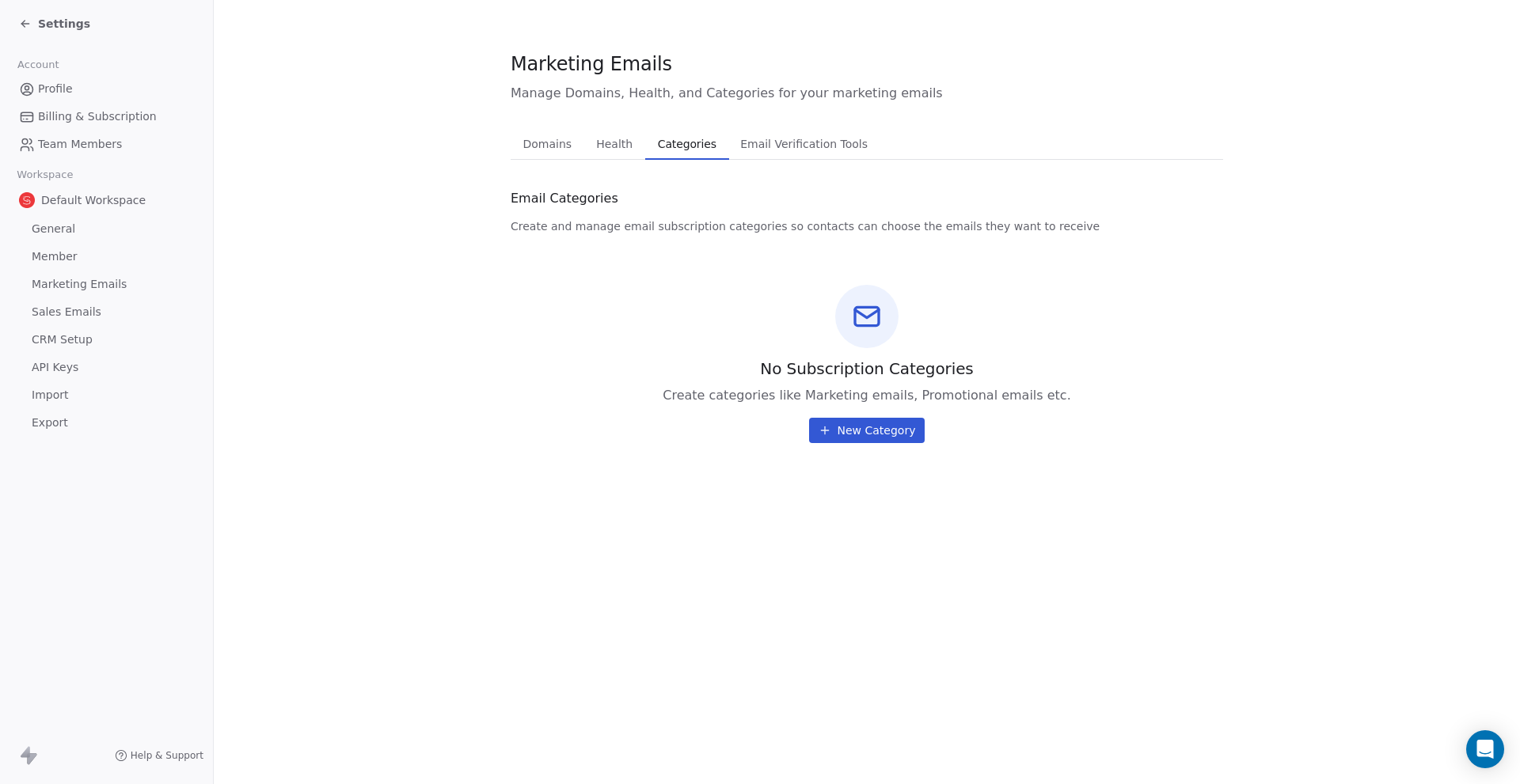
click at [736, 144] on span "Email Verification Tools" at bounding box center [804, 144] width 140 height 22
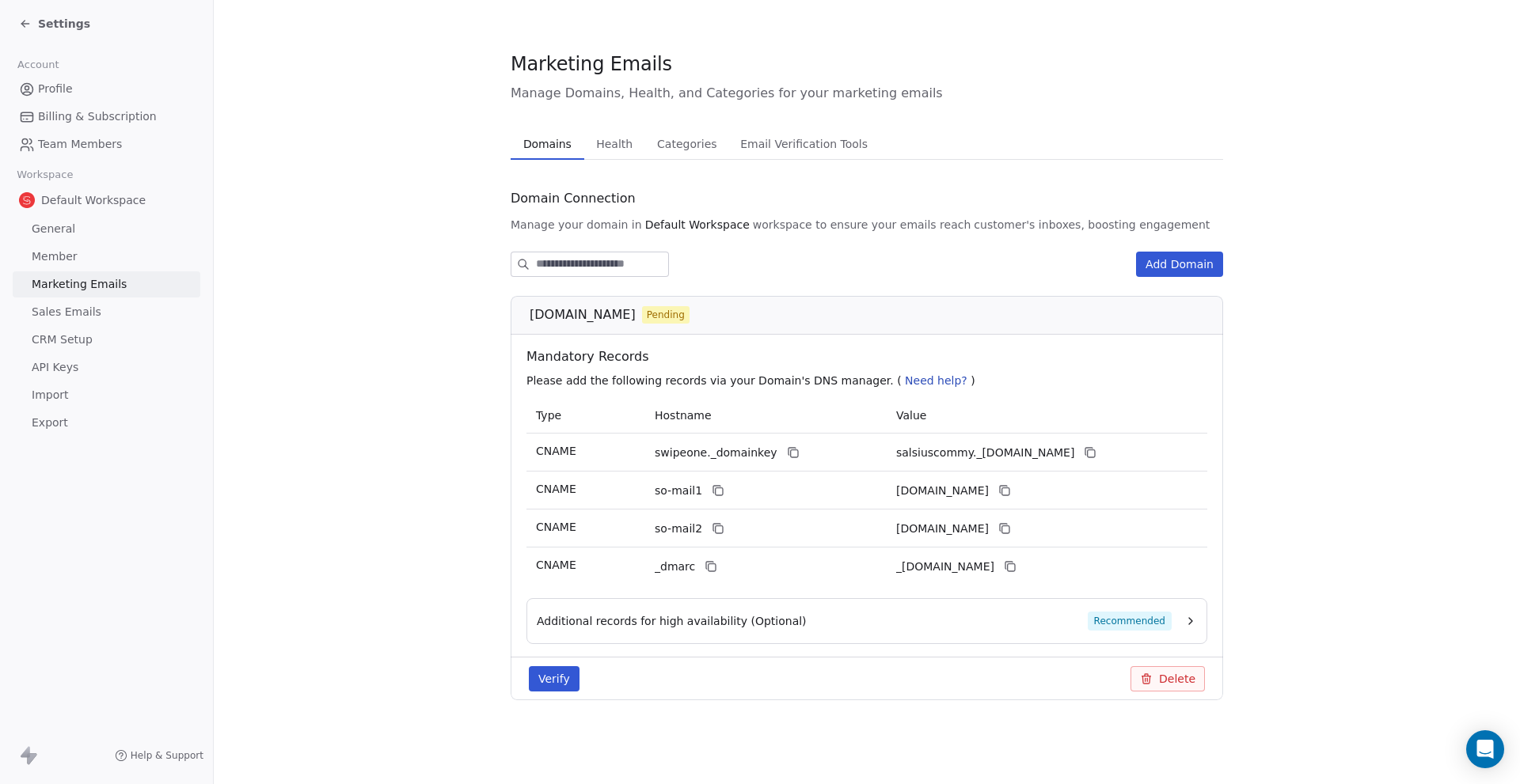
click at [538, 148] on span "Domains" at bounding box center [548, 144] width 61 height 22
click at [115, 312] on link "Sales Emails" at bounding box center [106, 312] width 188 height 26
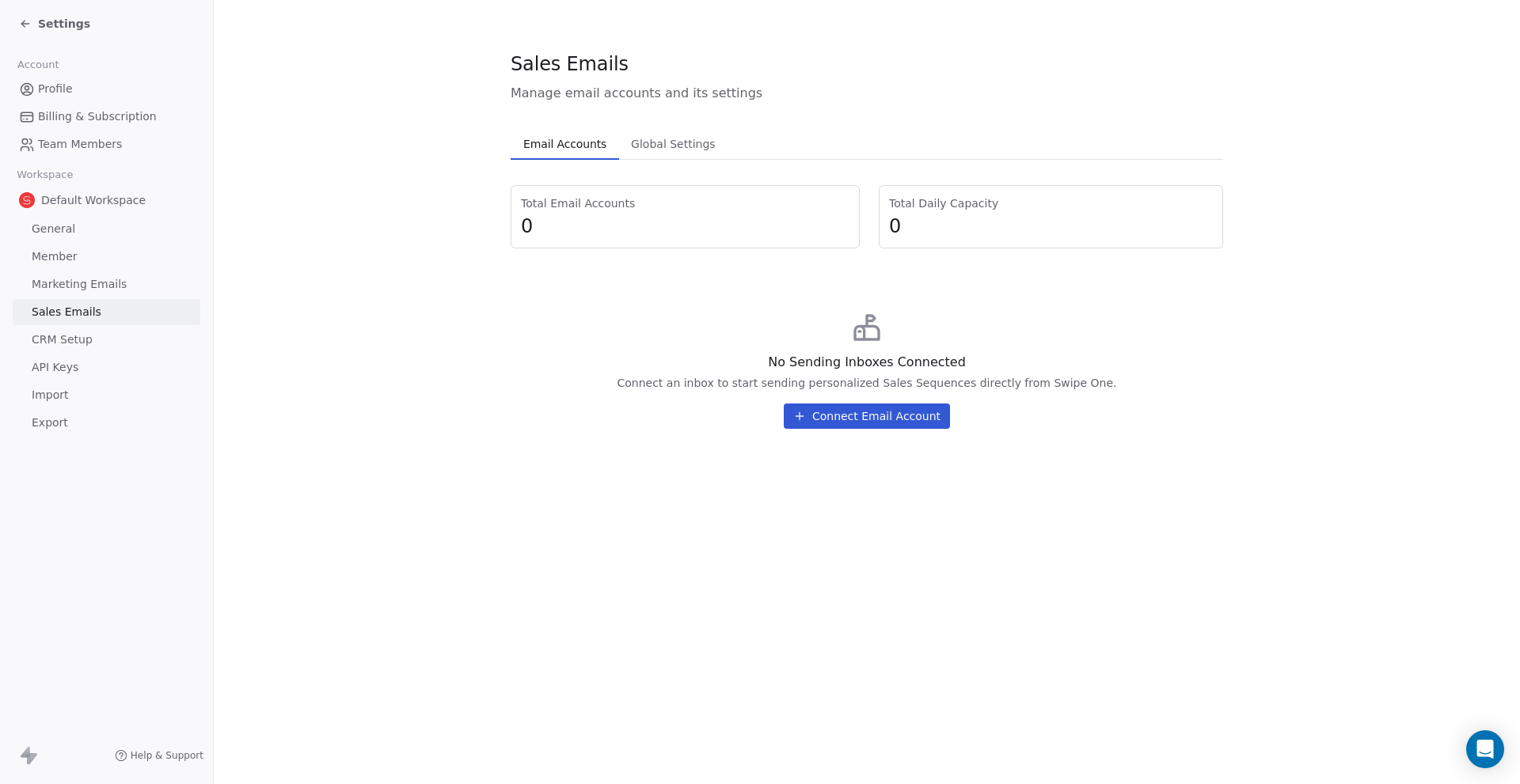
click at [830, 403] on button "Connect Email Account" at bounding box center [866, 416] width 166 height 26
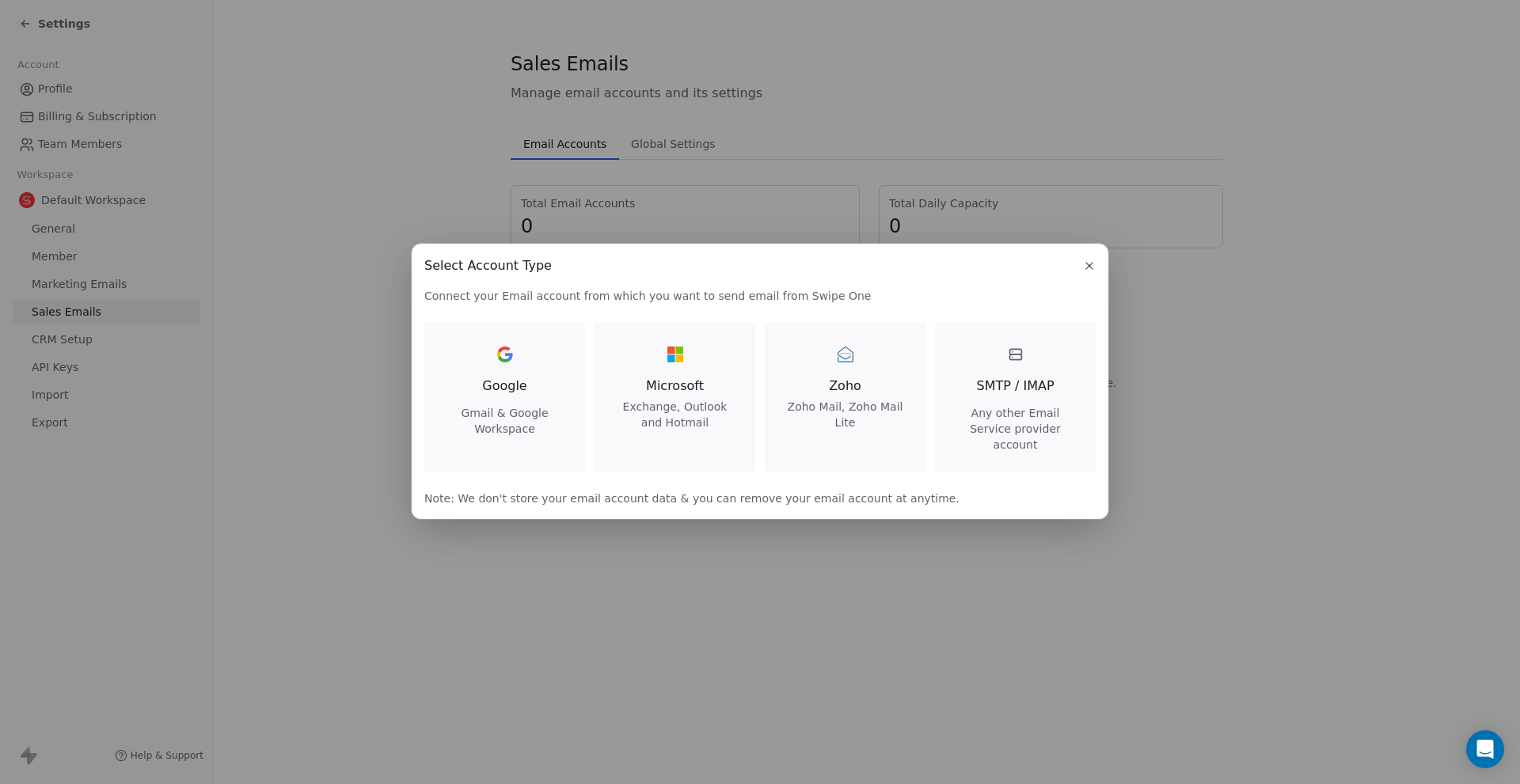
click at [849, 375] on div "Zoho Zoho Mail, Zoho Mail Lite" at bounding box center [845, 386] width 123 height 89
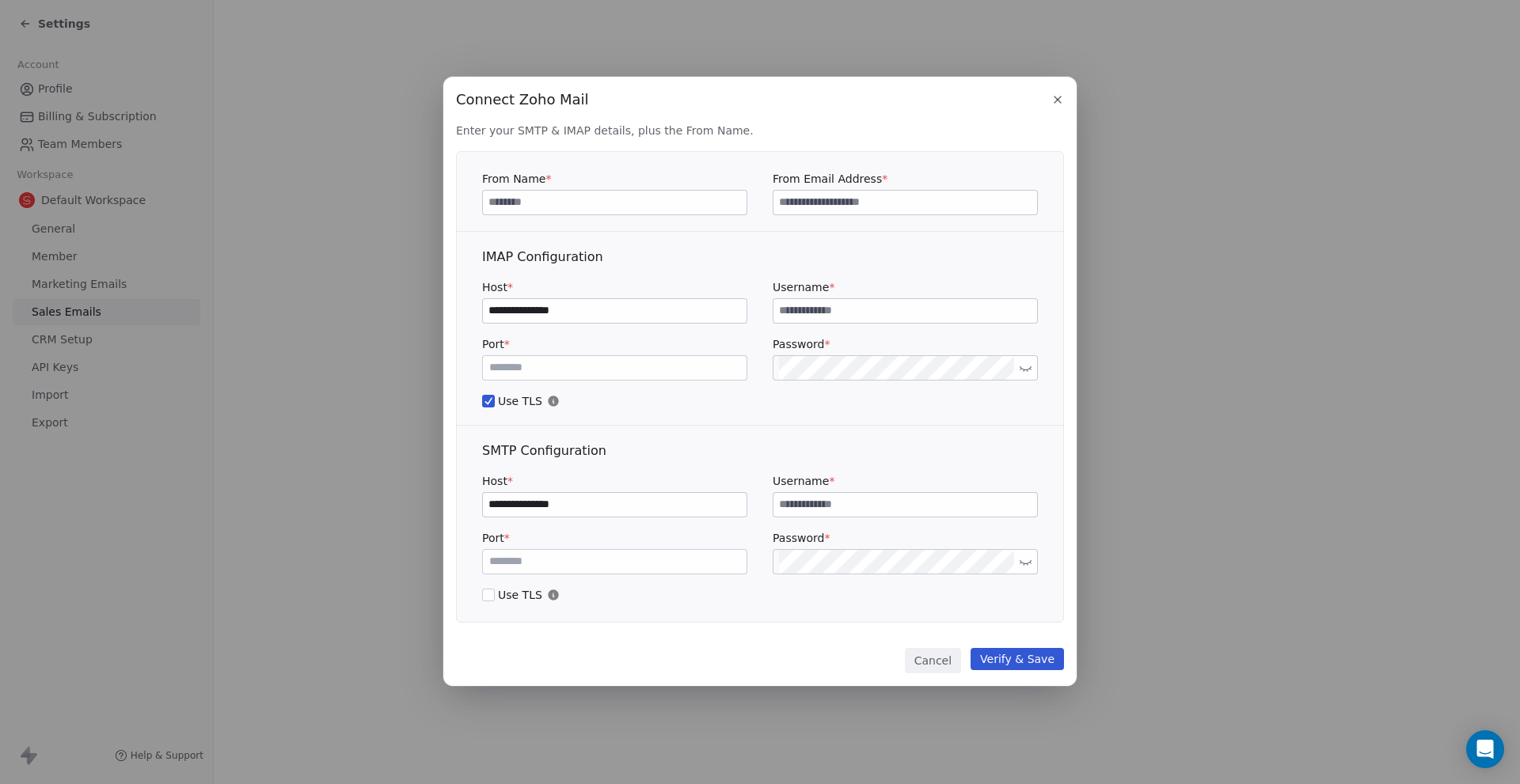
click at [633, 204] on input at bounding box center [614, 203] width 263 height 24
type input "***"
click at [784, 198] on input at bounding box center [904, 203] width 263 height 24
type input "**********"
click at [828, 315] on input at bounding box center [904, 311] width 263 height 24
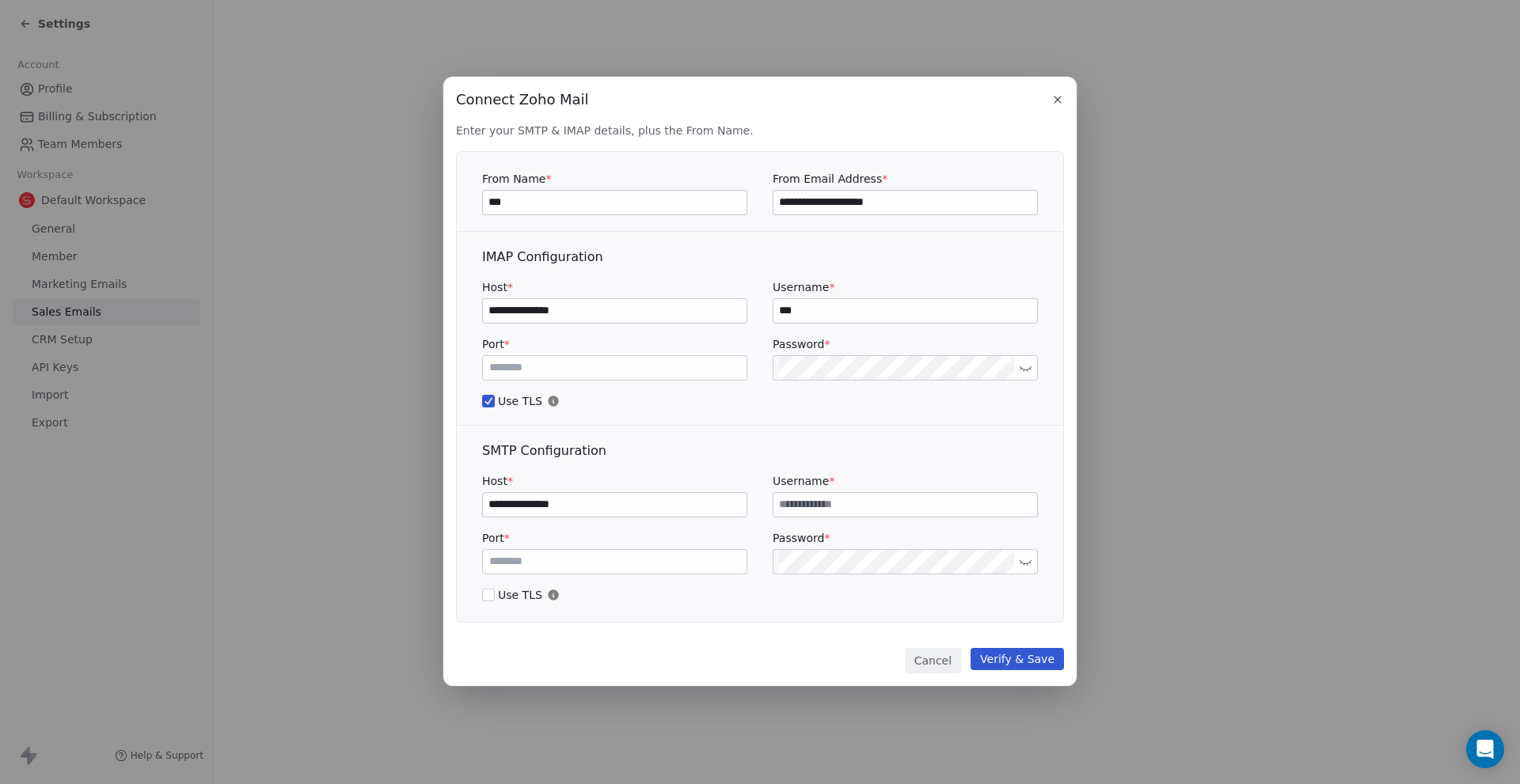
type input "***"
click at [899, 510] on input at bounding box center [904, 505] width 263 height 24
type input "****"
click at [985, 653] on button "Verify & Save" at bounding box center [1017, 659] width 94 height 22
click at [1021, 371] on icon at bounding box center [1026, 367] width 12 height 12
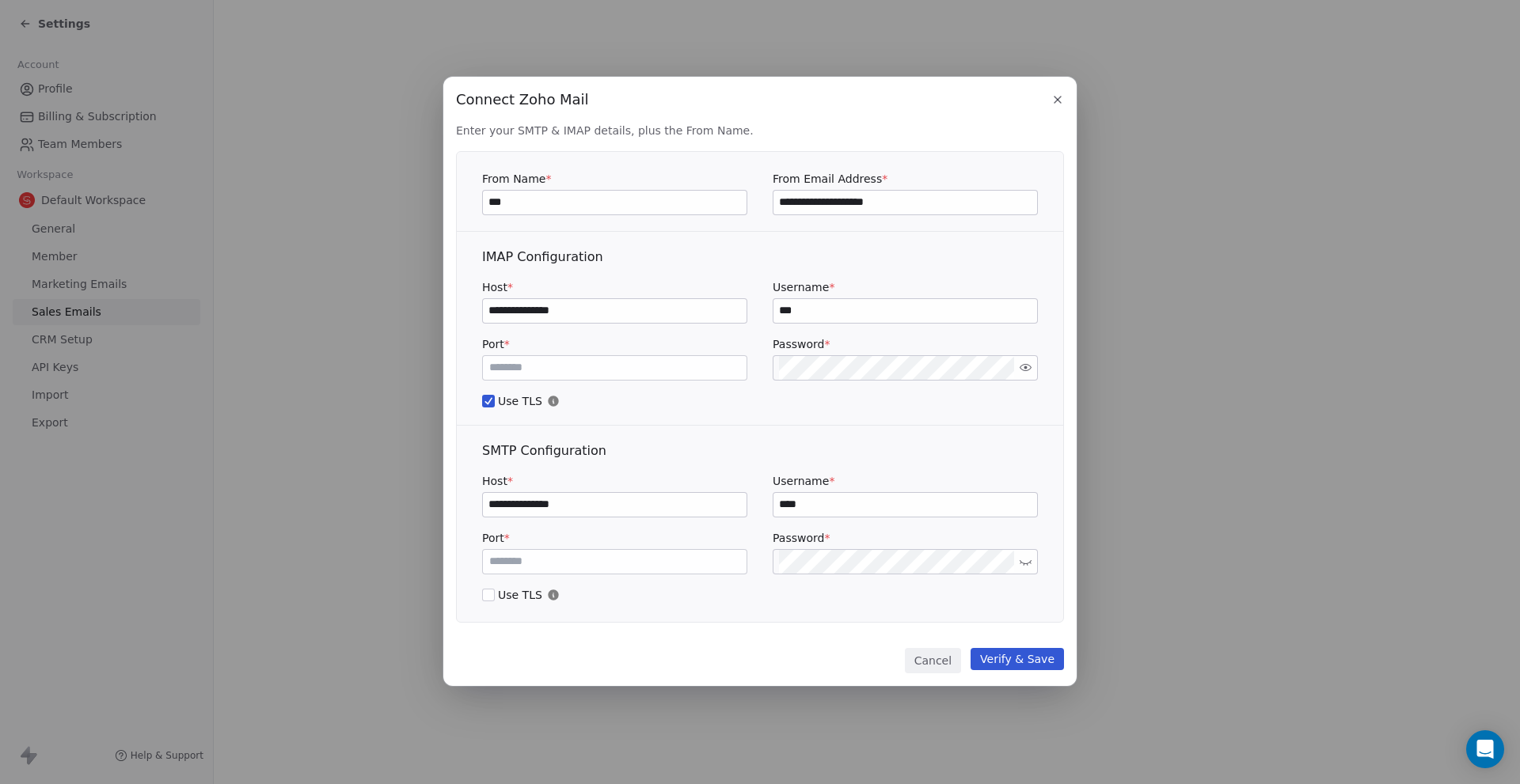
click at [1040, 657] on button "Verify & Save" at bounding box center [1017, 659] width 94 height 22
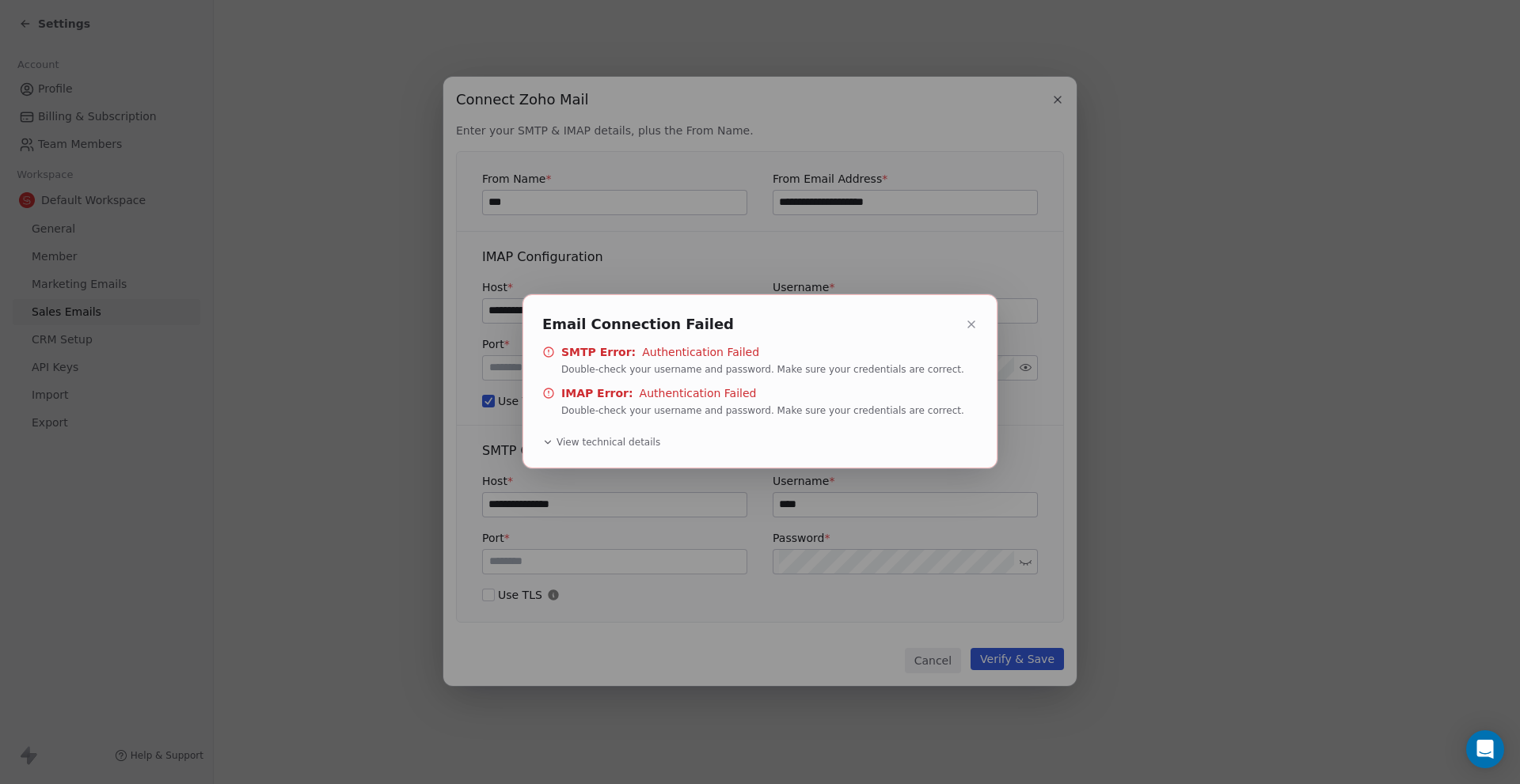
click at [977, 329] on icon at bounding box center [971, 325] width 13 height 13
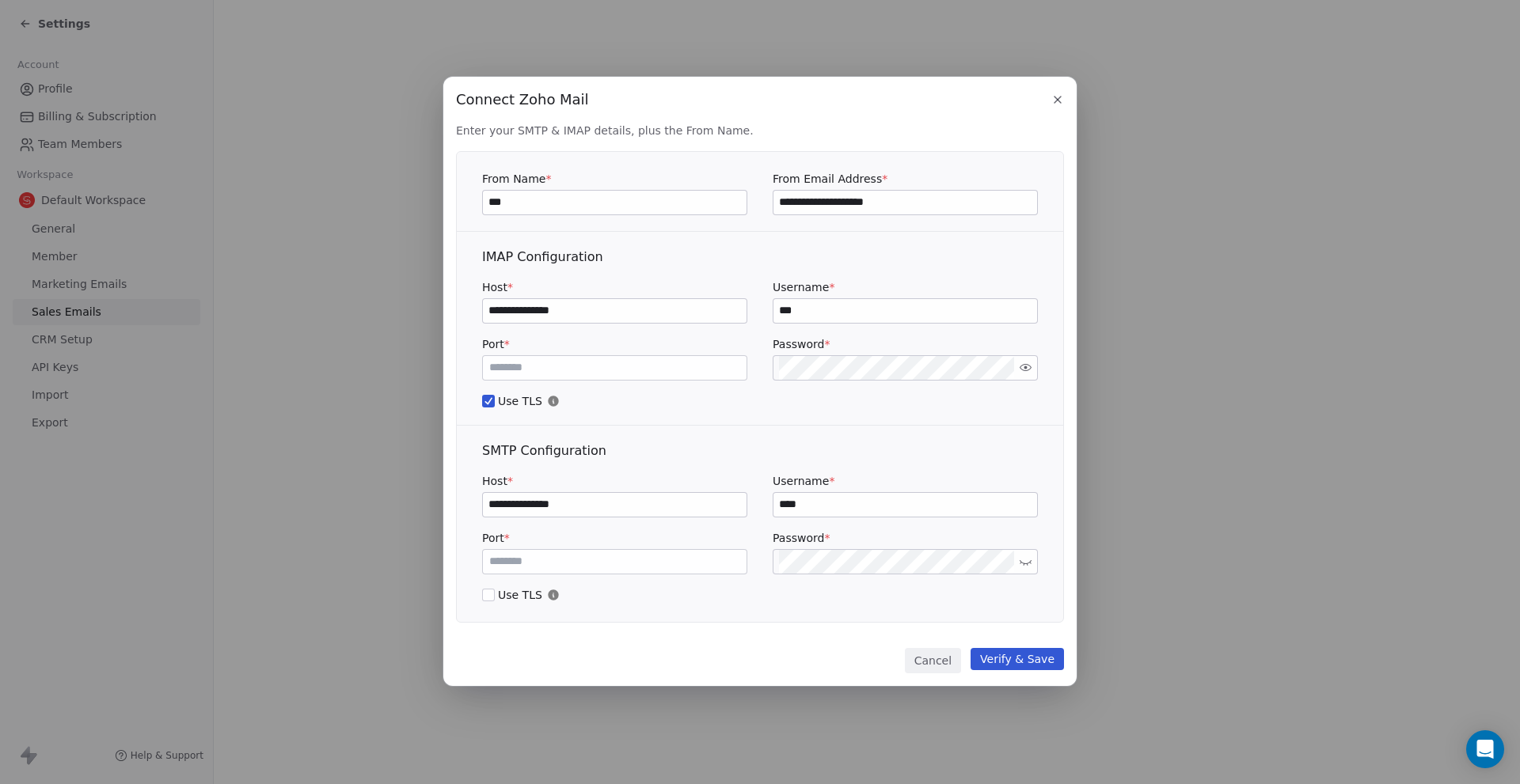
click at [697, 358] on div "Port * *** Password *" at bounding box center [760, 359] width 556 height 44
click at [691, 358] on div "Port * *** Password *" at bounding box center [760, 359] width 556 height 44
click at [861, 309] on input "***" at bounding box center [904, 311] width 263 height 24
click at [621, 546] on div "Port * *** Password *" at bounding box center [760, 552] width 556 height 44
click at [1035, 563] on button at bounding box center [1026, 562] width 20 height 20
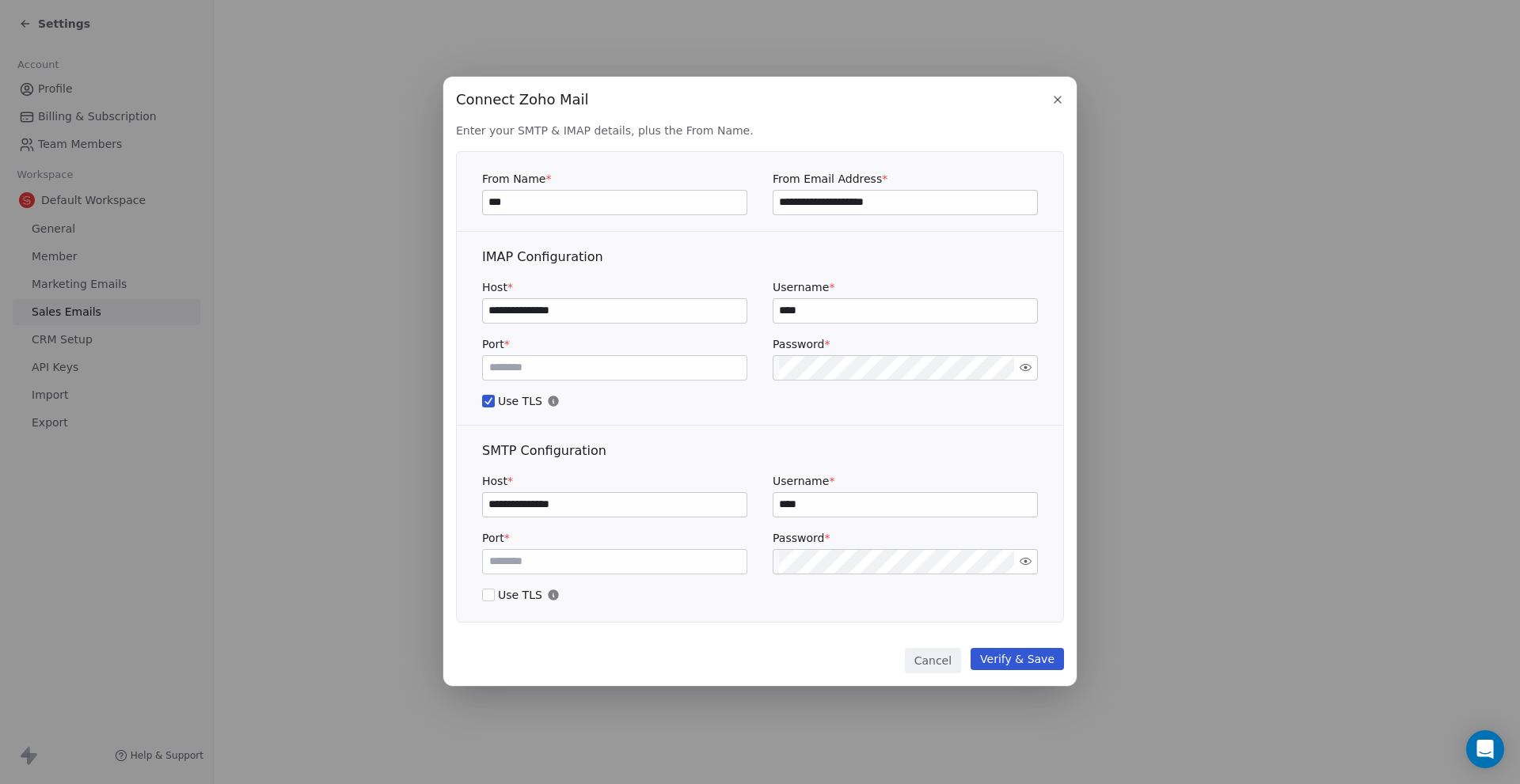
click at [1044, 657] on button "Verify & Save" at bounding box center [1017, 659] width 94 height 22
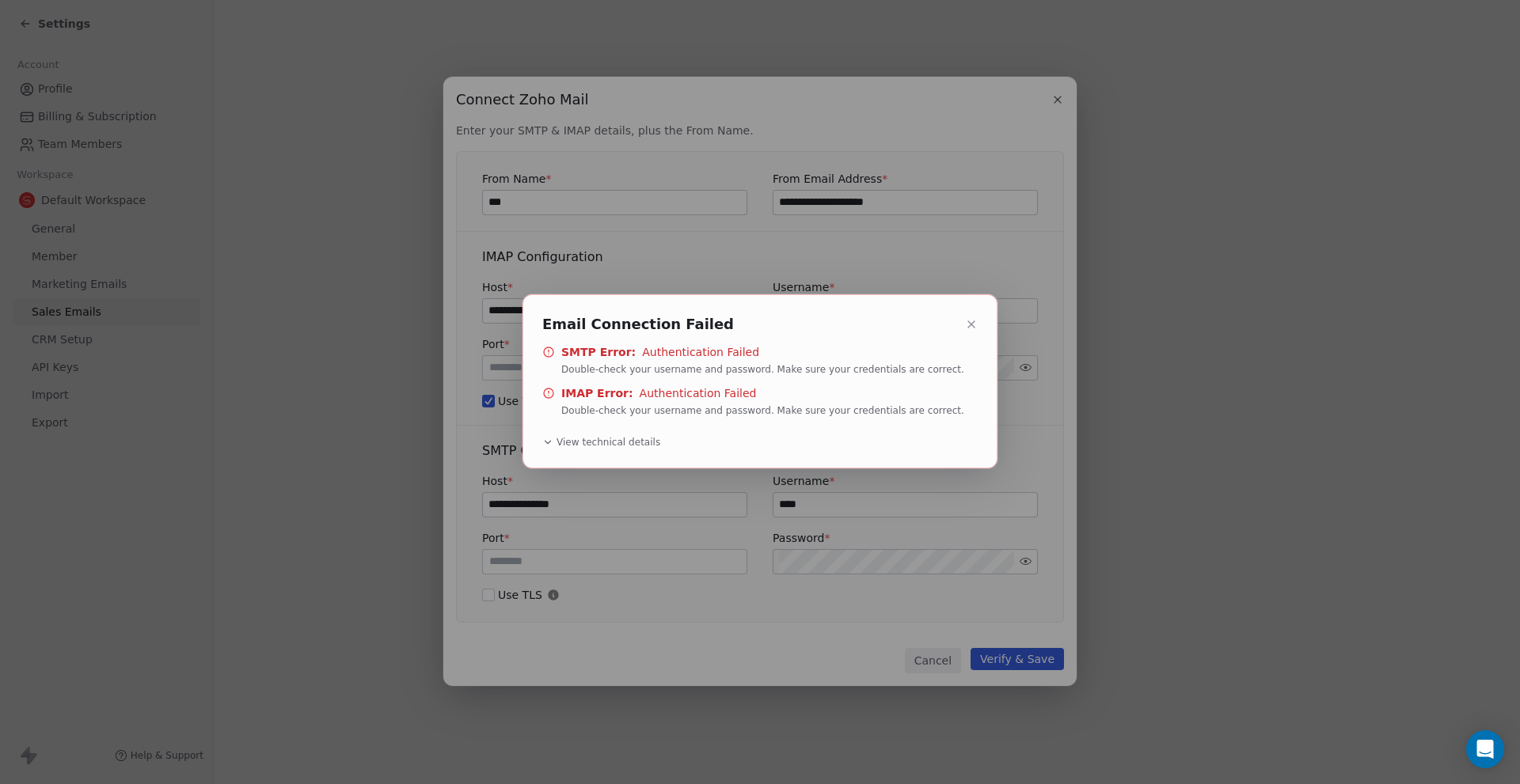
click at [965, 332] on button at bounding box center [971, 325] width 19 height 19
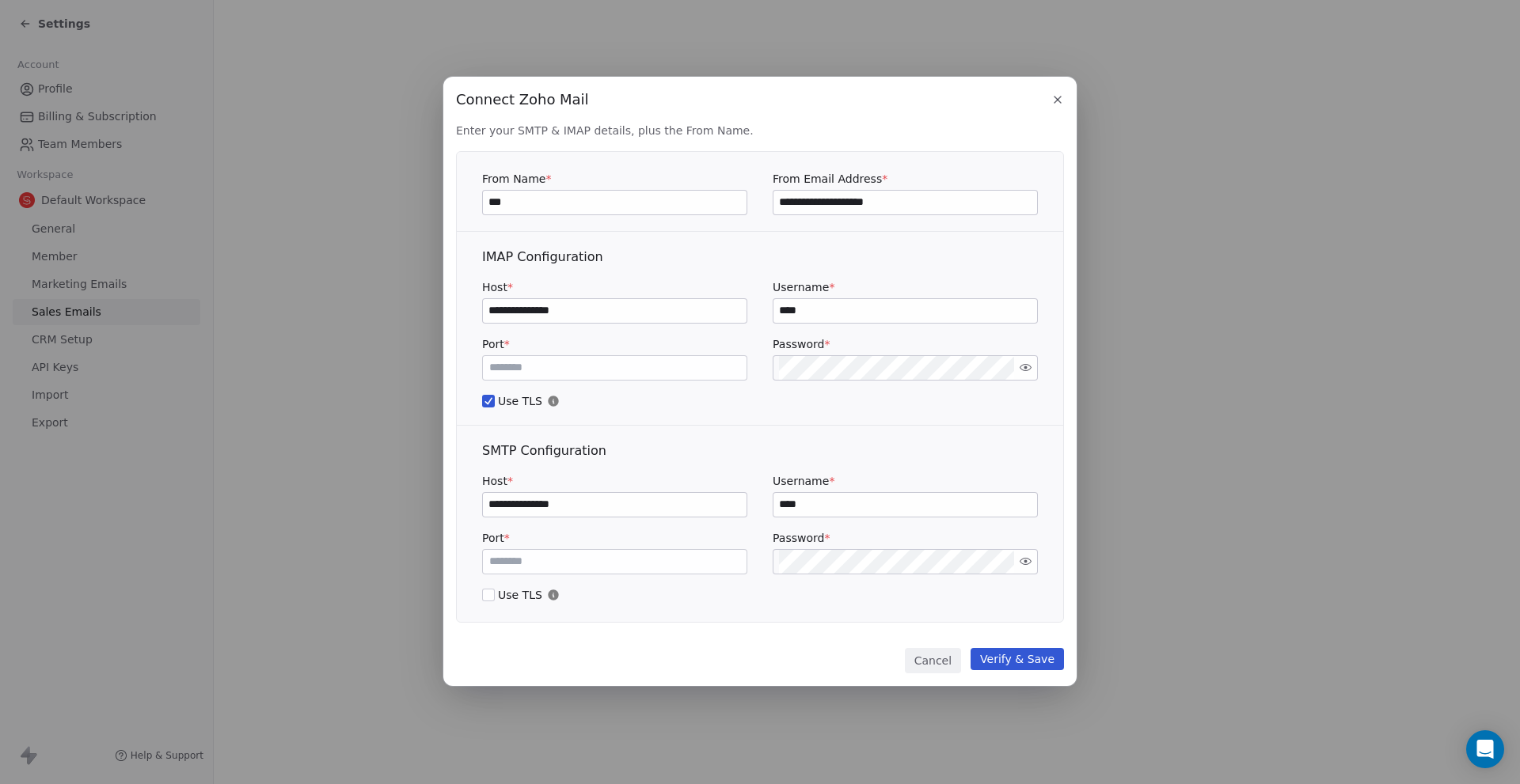
click at [857, 302] on input "****" at bounding box center [904, 311] width 263 height 24
drag, startPoint x: 942, startPoint y: 207, endPoint x: 575, endPoint y: 198, distance: 367.1
click at [575, 198] on div "**********" at bounding box center [760, 193] width 556 height 44
drag, startPoint x: 842, startPoint y: 312, endPoint x: 530, endPoint y: 301, distance: 312.2
click at [530, 301] on div "**********" at bounding box center [760, 302] width 556 height 44
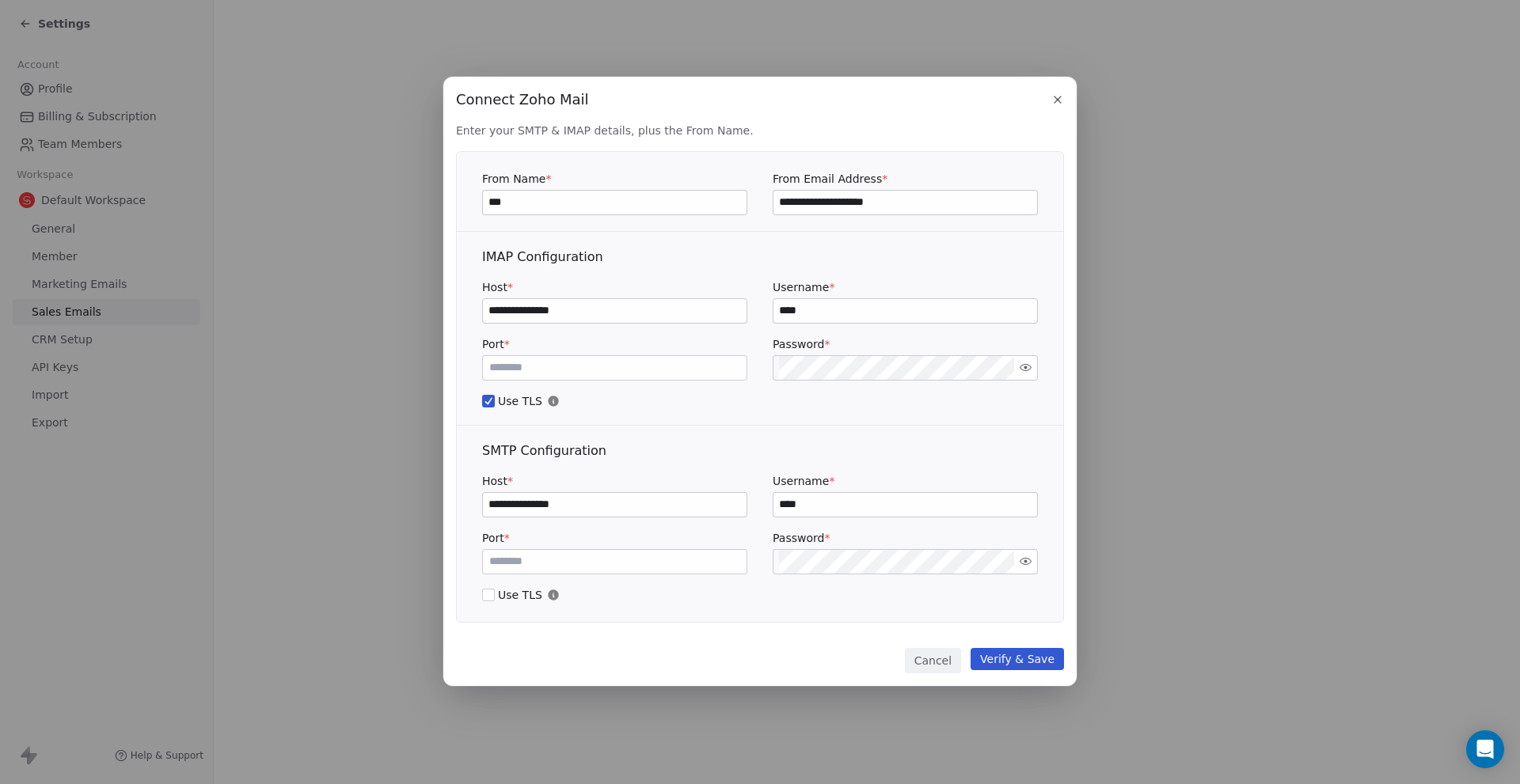
paste input "**********"
type input "**********"
drag, startPoint x: 830, startPoint y: 499, endPoint x: 655, endPoint y: 495, distance: 175.0
click at [655, 495] on div "**********" at bounding box center [760, 495] width 556 height 44
paste input "**********"
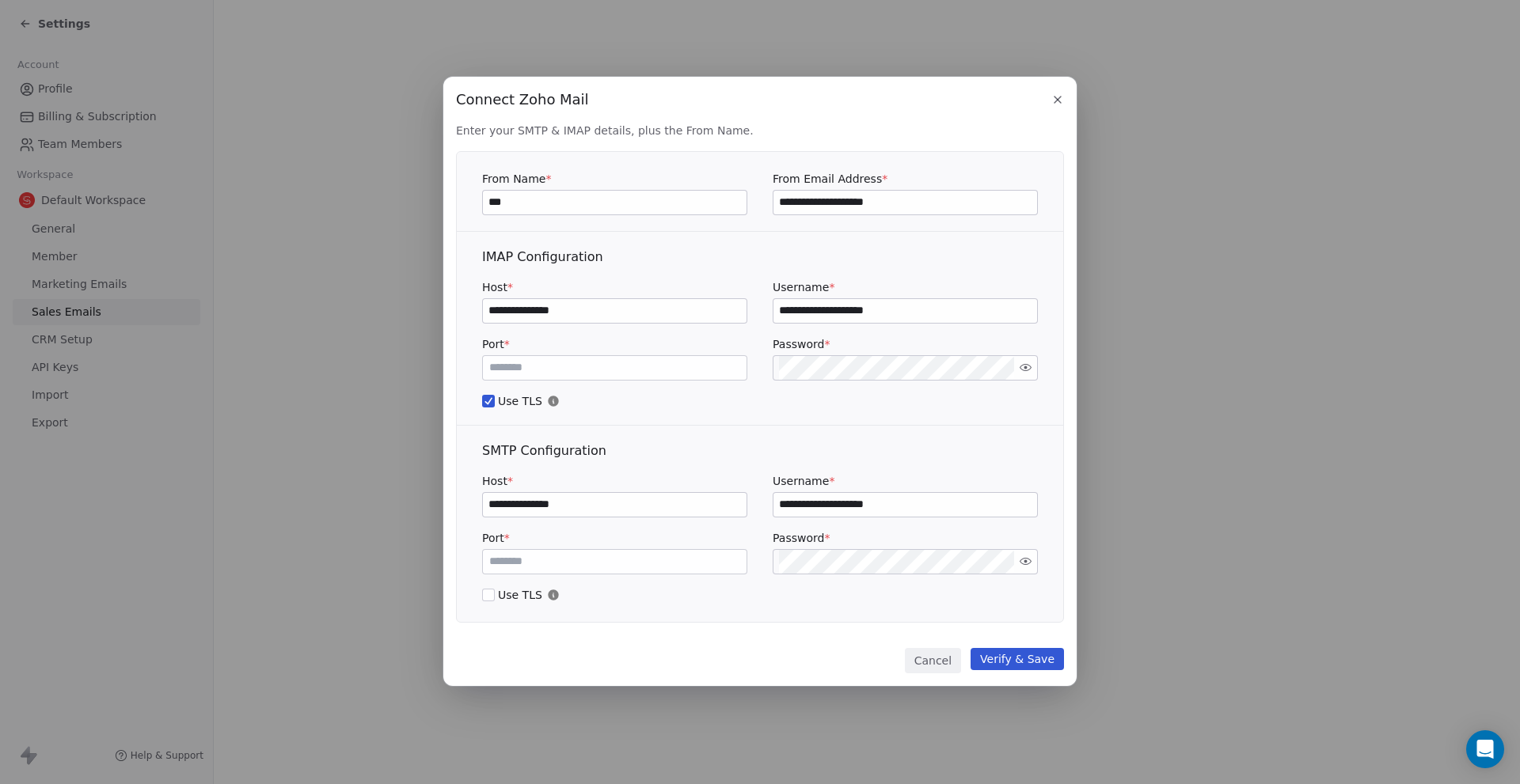
type input "**********"
click at [1014, 652] on button "Verify & Save" at bounding box center [1017, 659] width 94 height 22
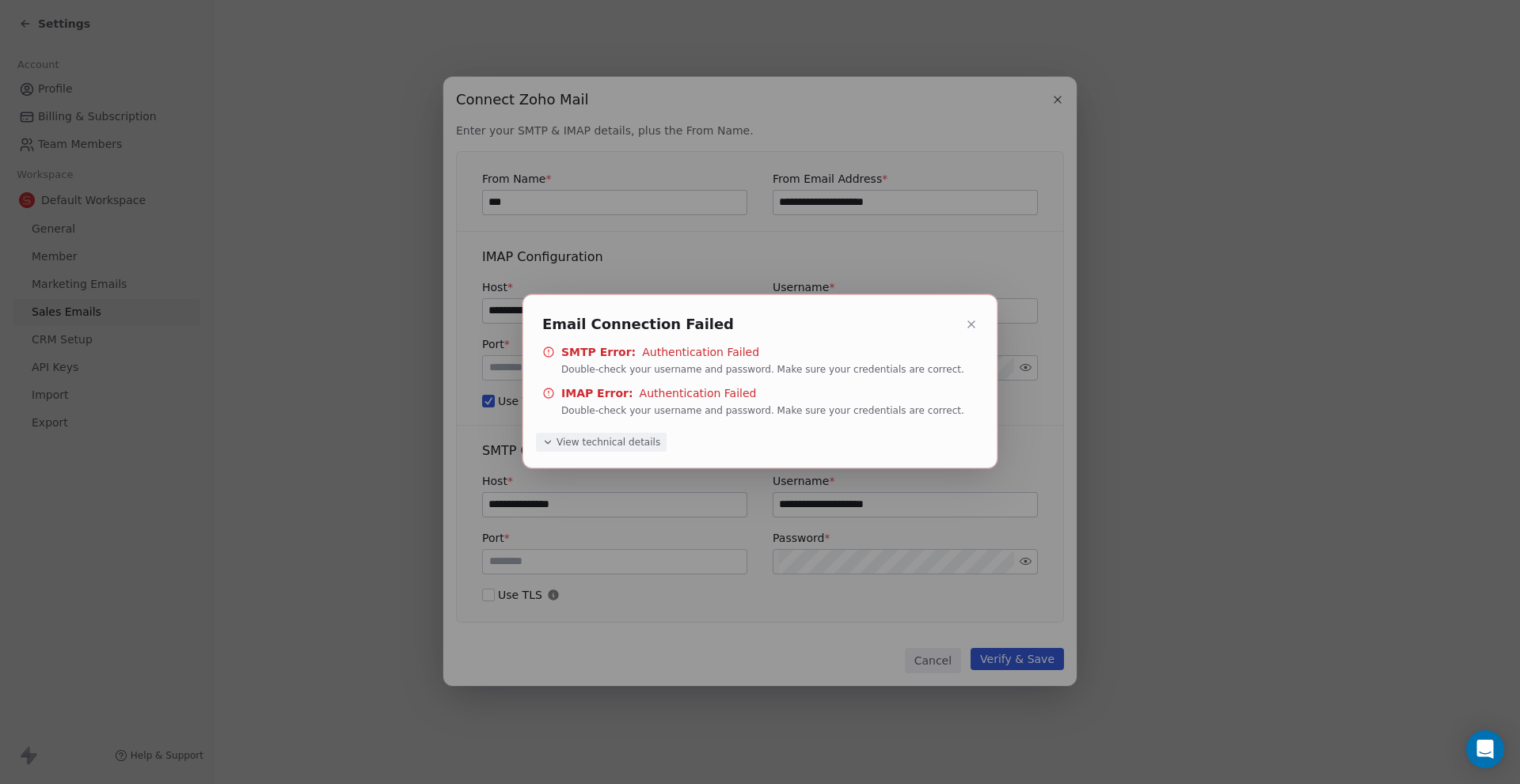
click at [586, 439] on span "View technical details" at bounding box center [608, 443] width 104 height 13
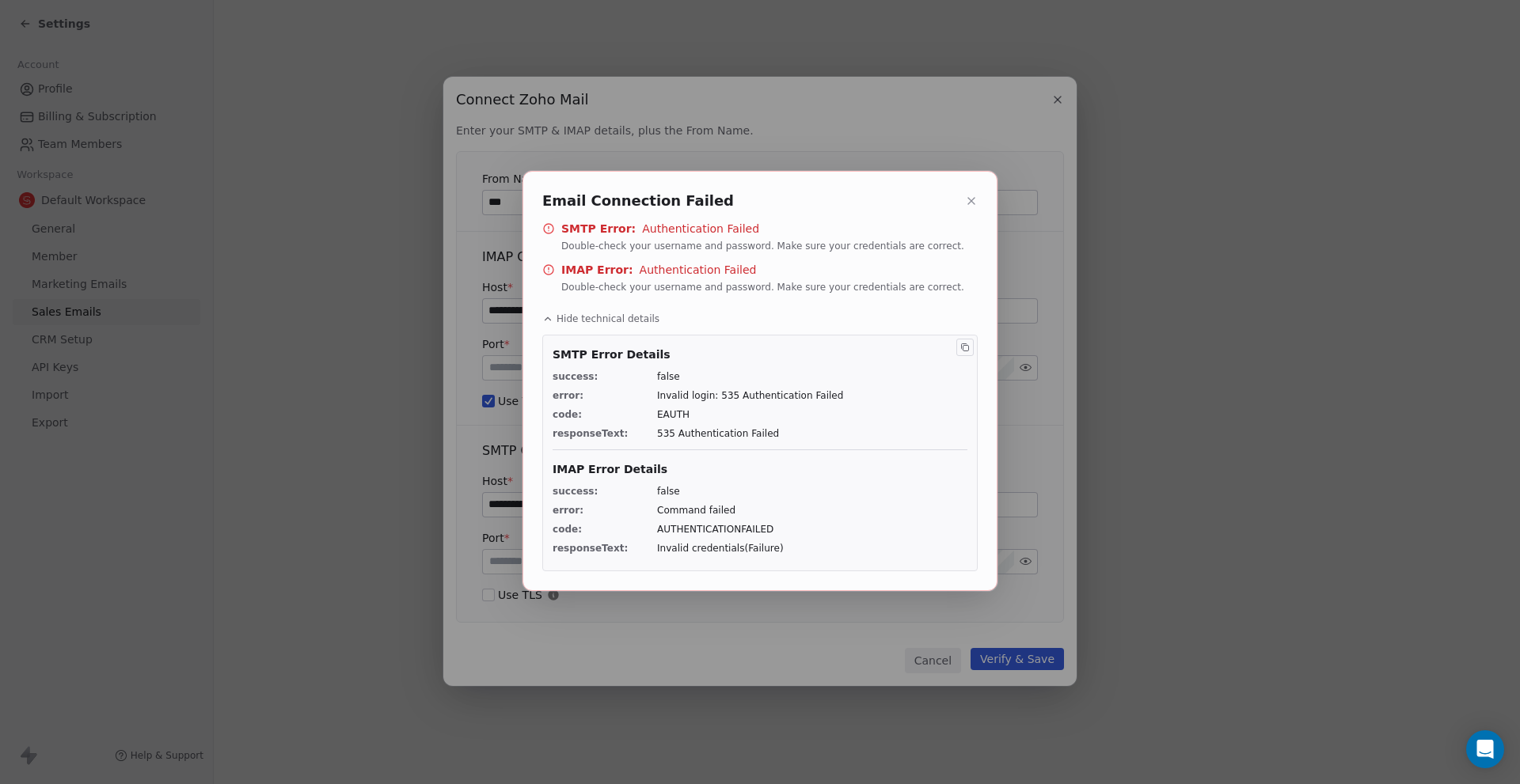
click at [964, 201] on button at bounding box center [971, 201] width 19 height 19
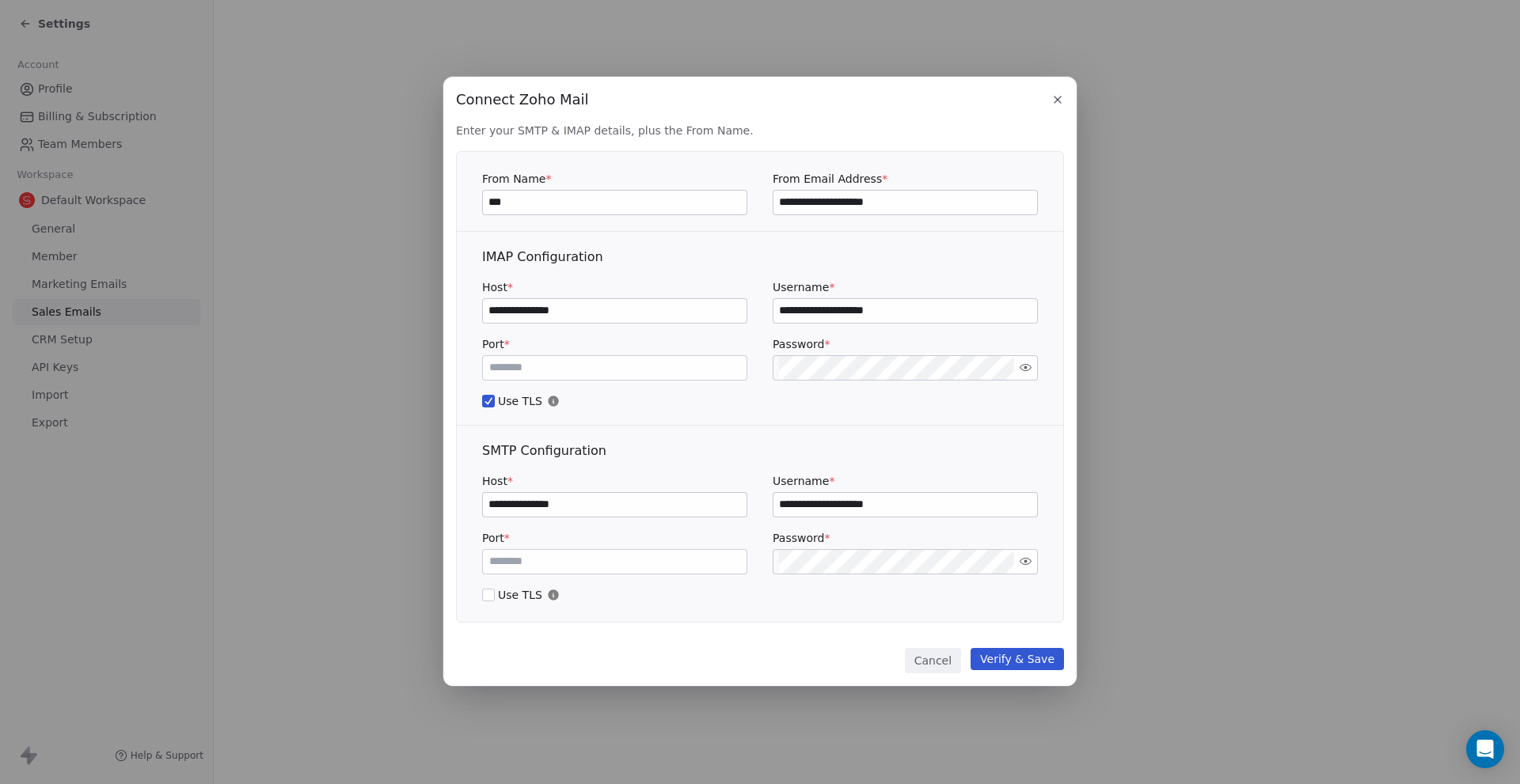
click at [1057, 92] on button "button" at bounding box center [1058, 99] width 19 height 19
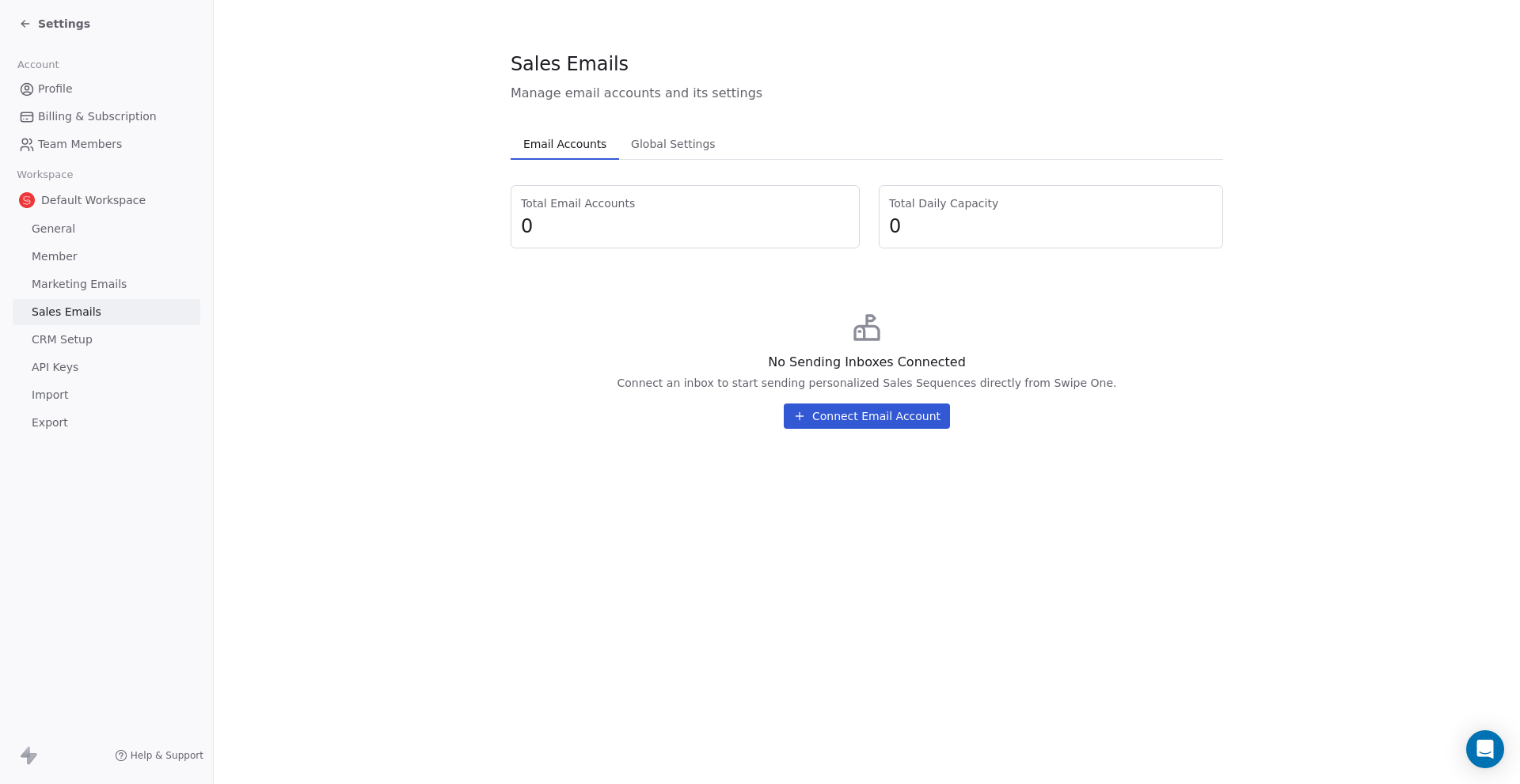
click at [712, 148] on button "Global Settings Global Settings" at bounding box center [672, 144] width 107 height 32
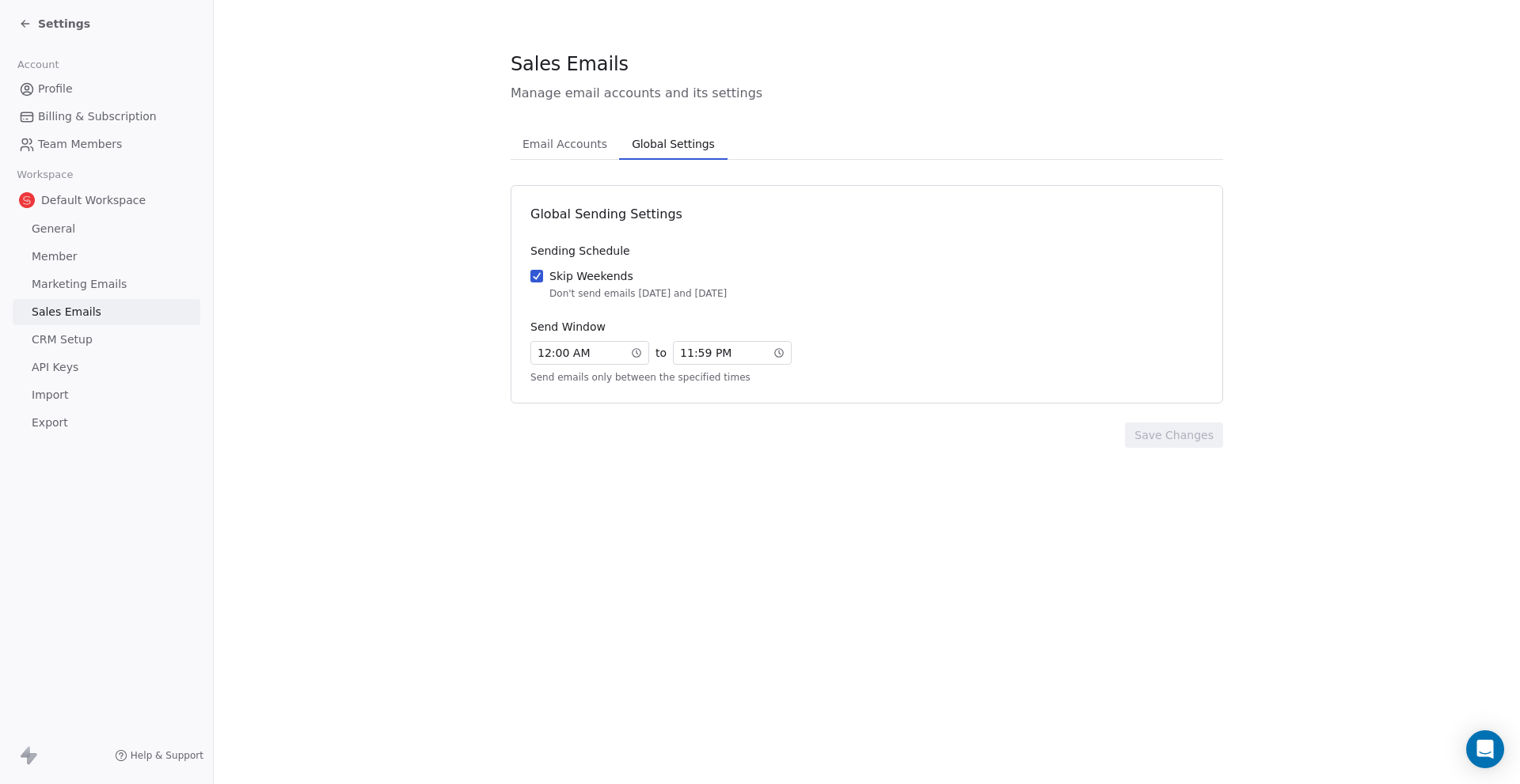
click at [599, 139] on span "Email Accounts" at bounding box center [565, 144] width 97 height 22
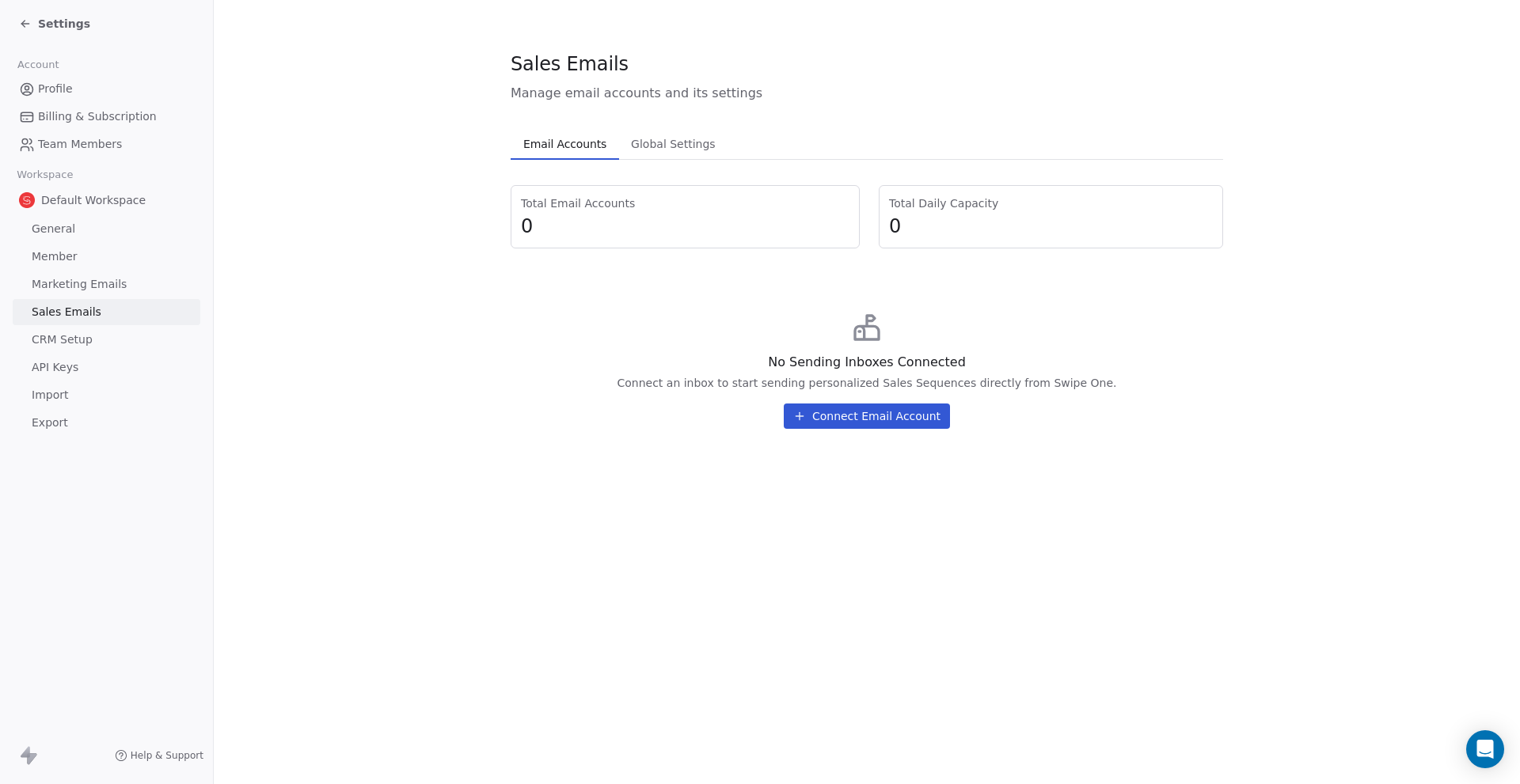
click at [923, 426] on button "Connect Email Account" at bounding box center [866, 416] width 166 height 26
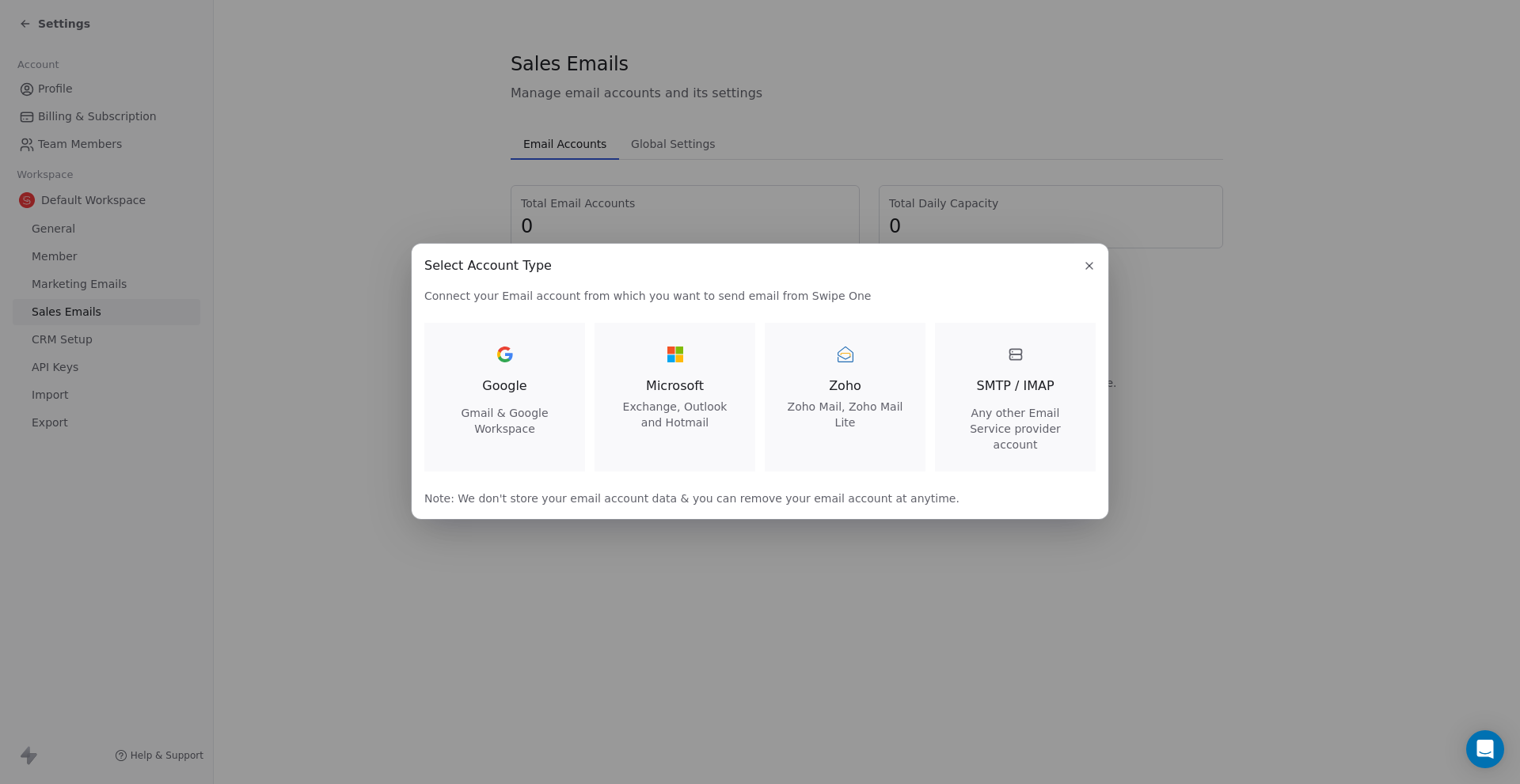
click at [817, 384] on span "Zoho" at bounding box center [845, 386] width 123 height 19
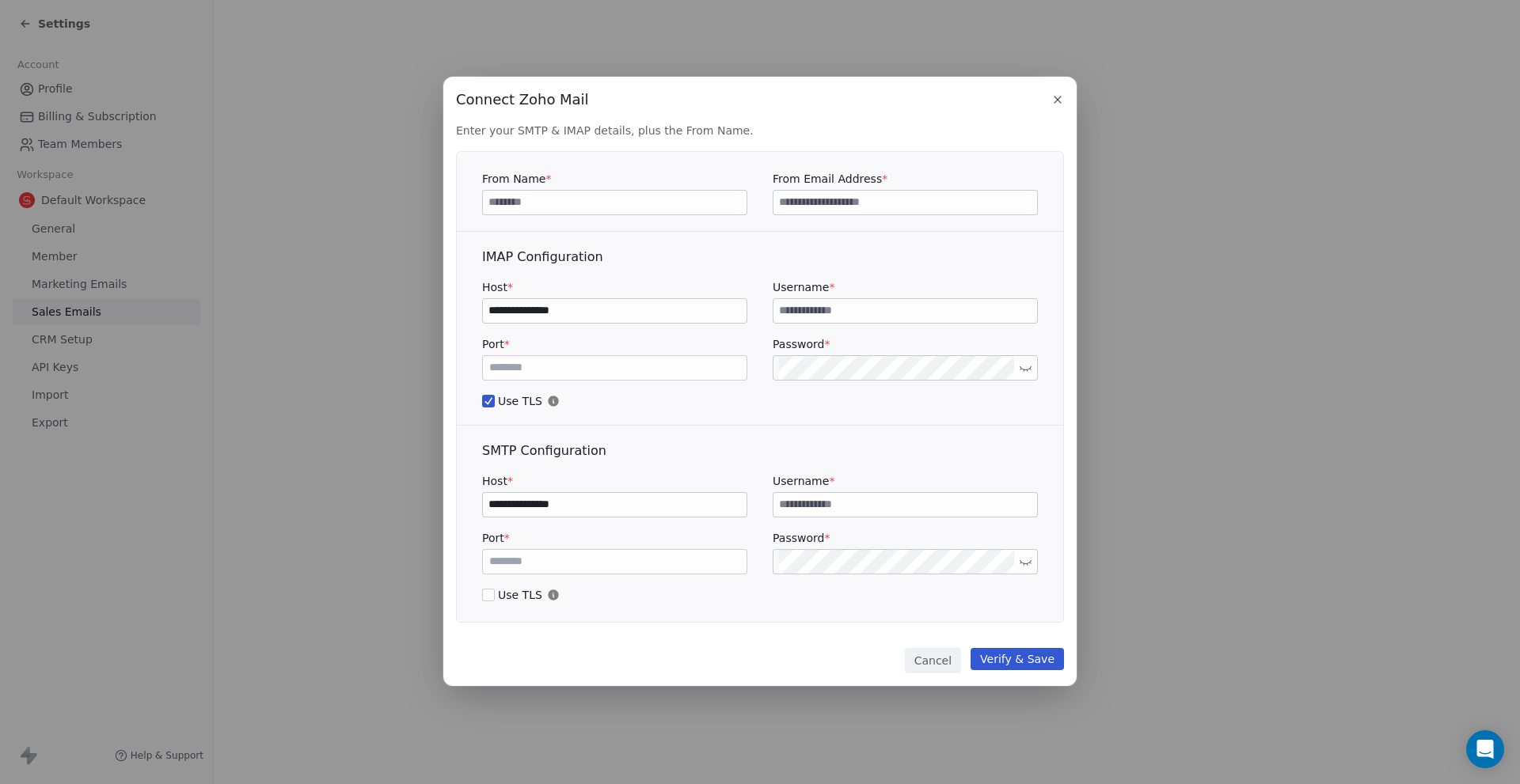
click at [805, 204] on input at bounding box center [904, 203] width 263 height 24
paste input "**********"
type input "**********"
click at [671, 196] on input at bounding box center [614, 203] width 263 height 24
click at [668, 208] on input "*******" at bounding box center [614, 203] width 263 height 24
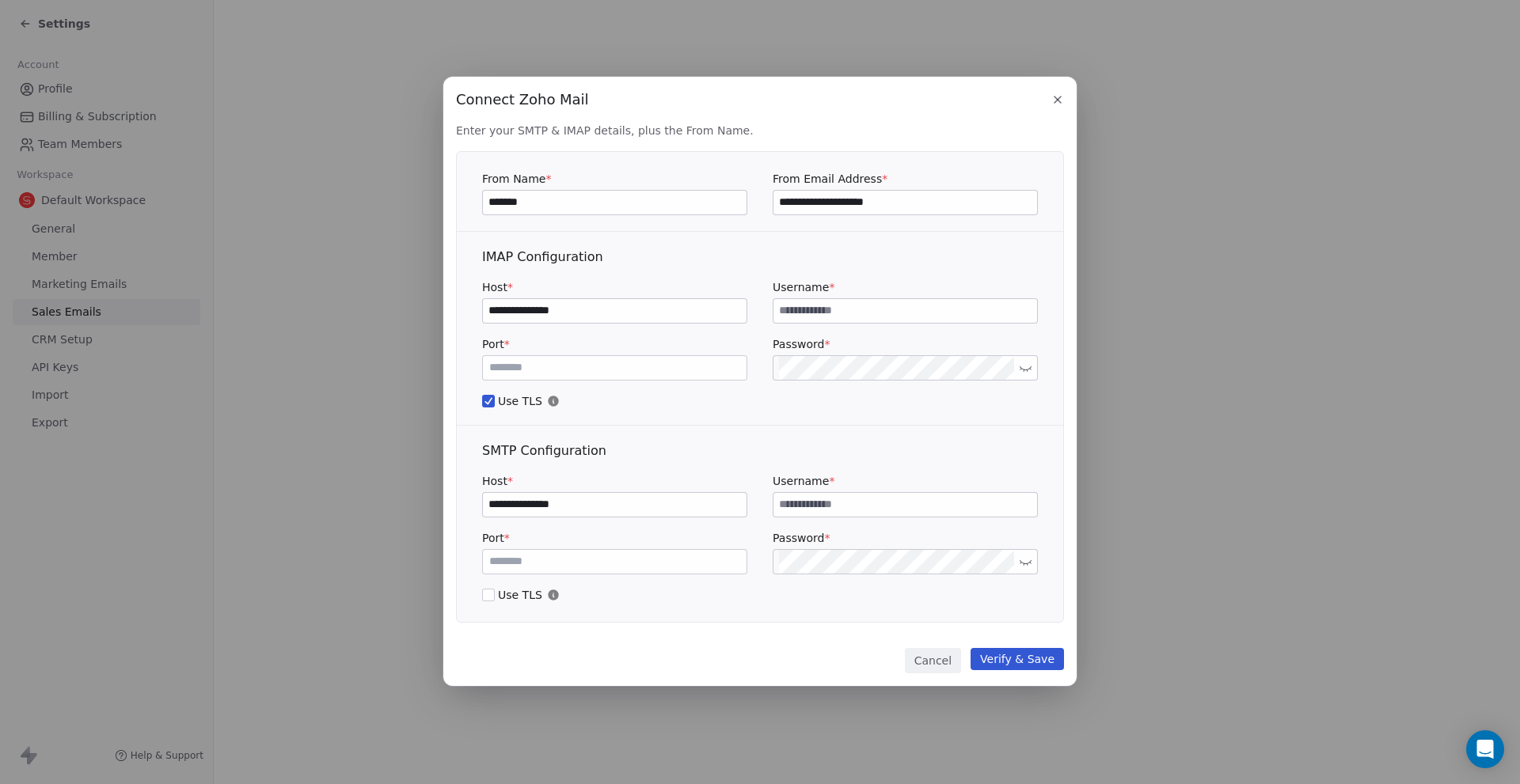
type input "*******"
click at [689, 309] on input "**********" at bounding box center [614, 311] width 263 height 24
click at [915, 309] on input at bounding box center [904, 311] width 263 height 24
